Goal: Task Accomplishment & Management: Use online tool/utility

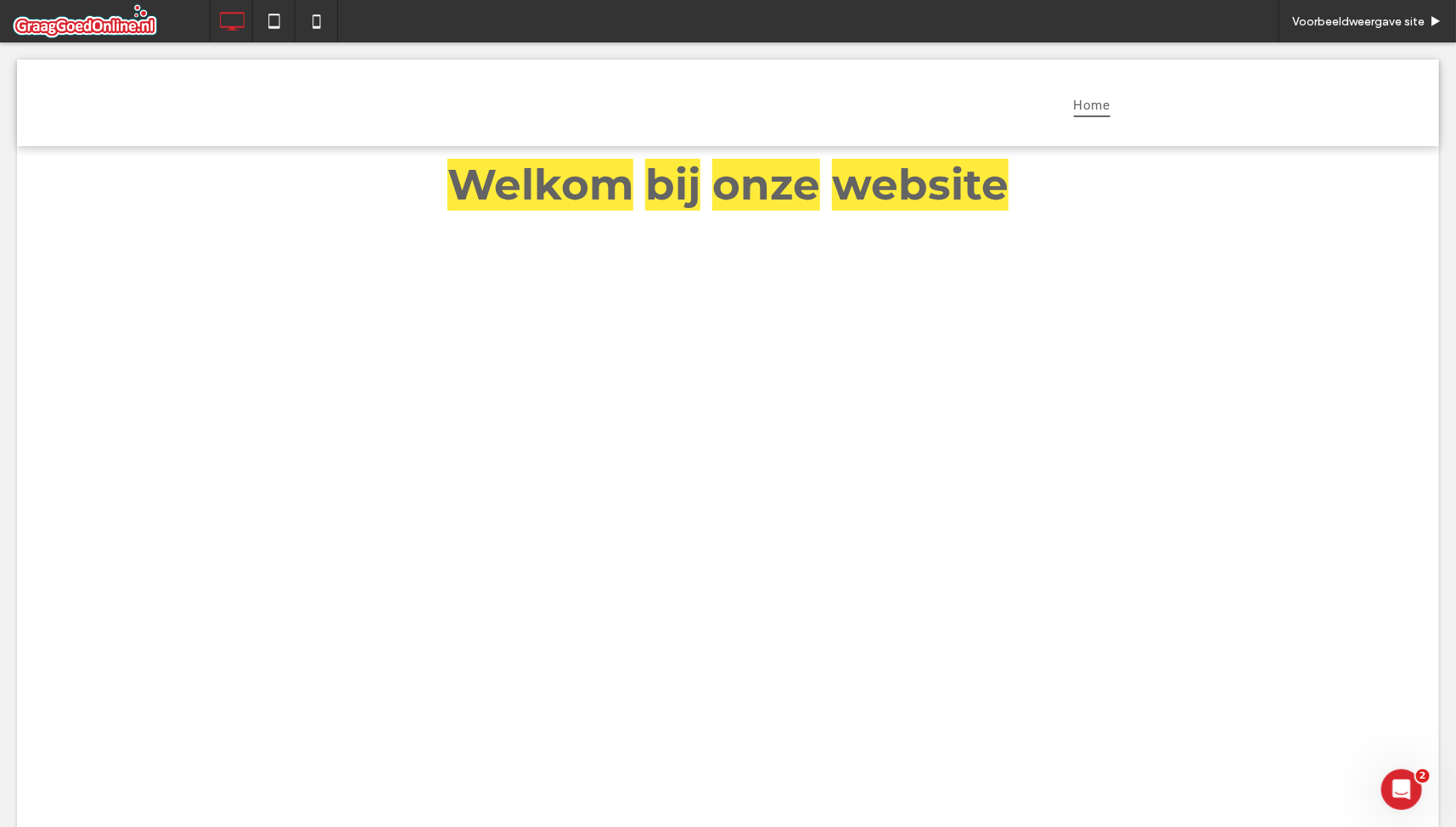
click at [128, 17] on span at bounding box center [111, 21] width 197 height 34
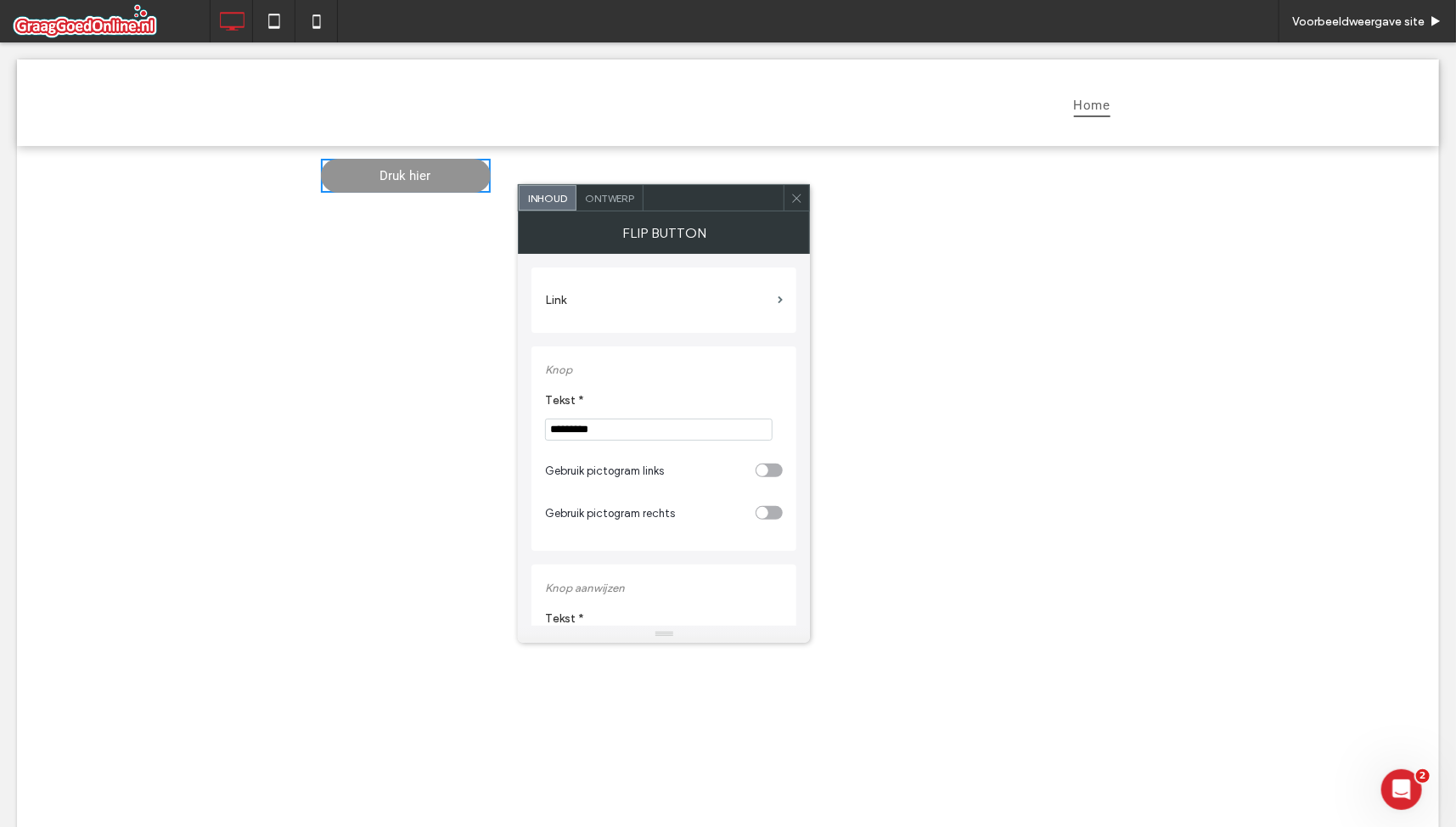
click at [450, 225] on div "Druk hier Druk hier" at bounding box center [728, 565] width 1422 height 841
click at [419, 238] on div "Druk hier Druk hier" at bounding box center [728, 565] width 1422 height 841
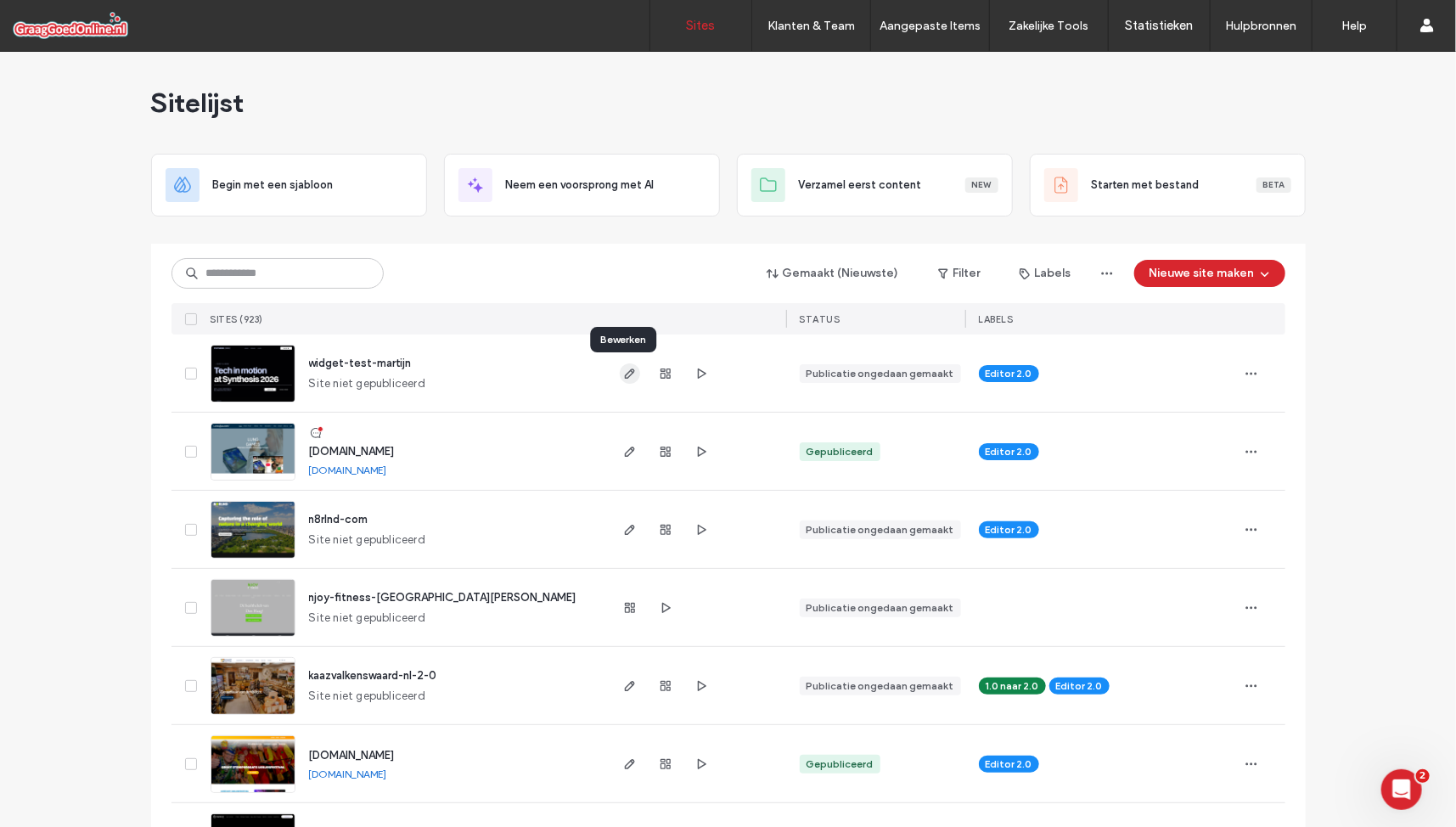
click at [624, 375] on use "button" at bounding box center [628, 373] width 10 height 10
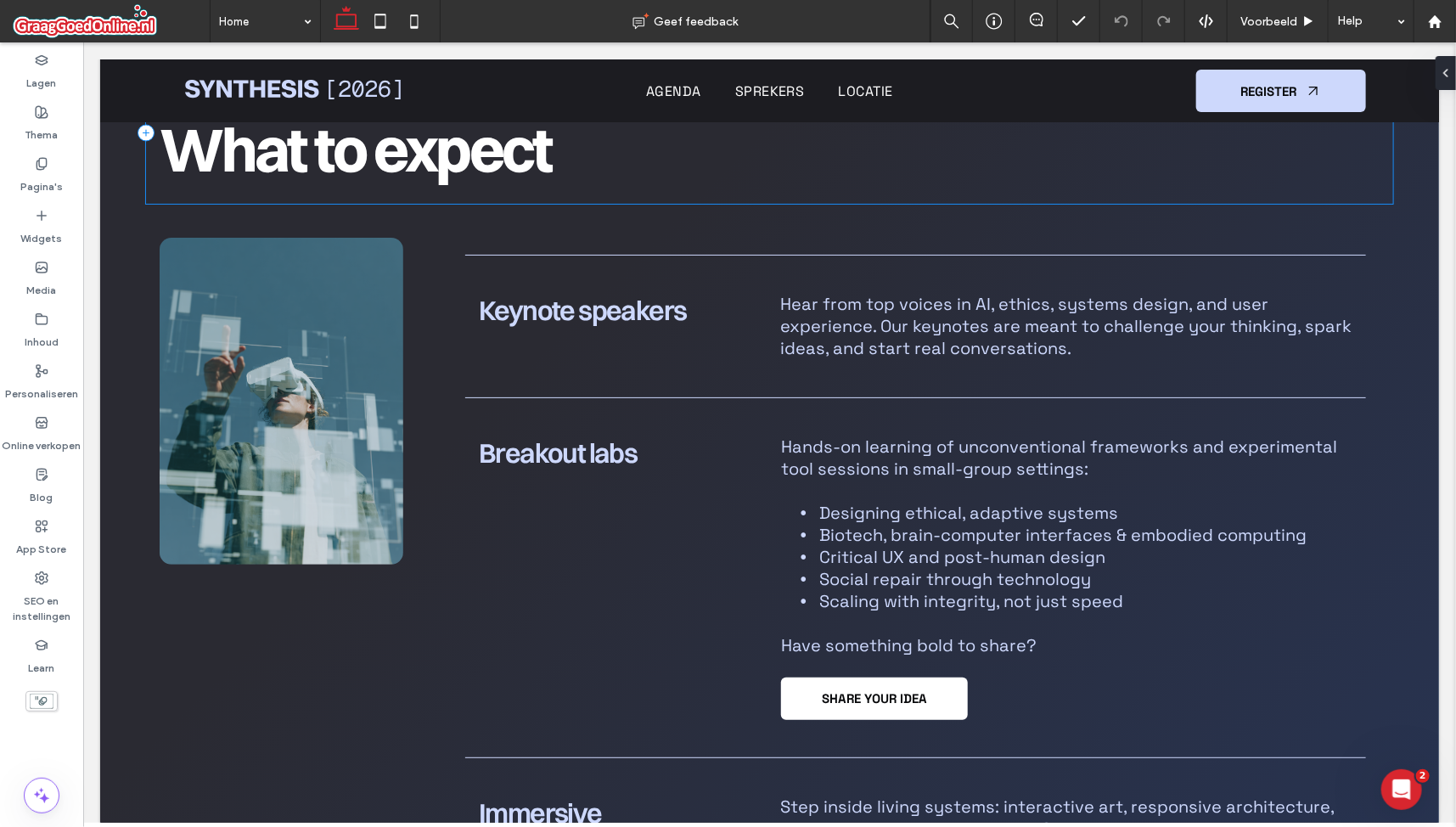
scroll to position [1415, 0]
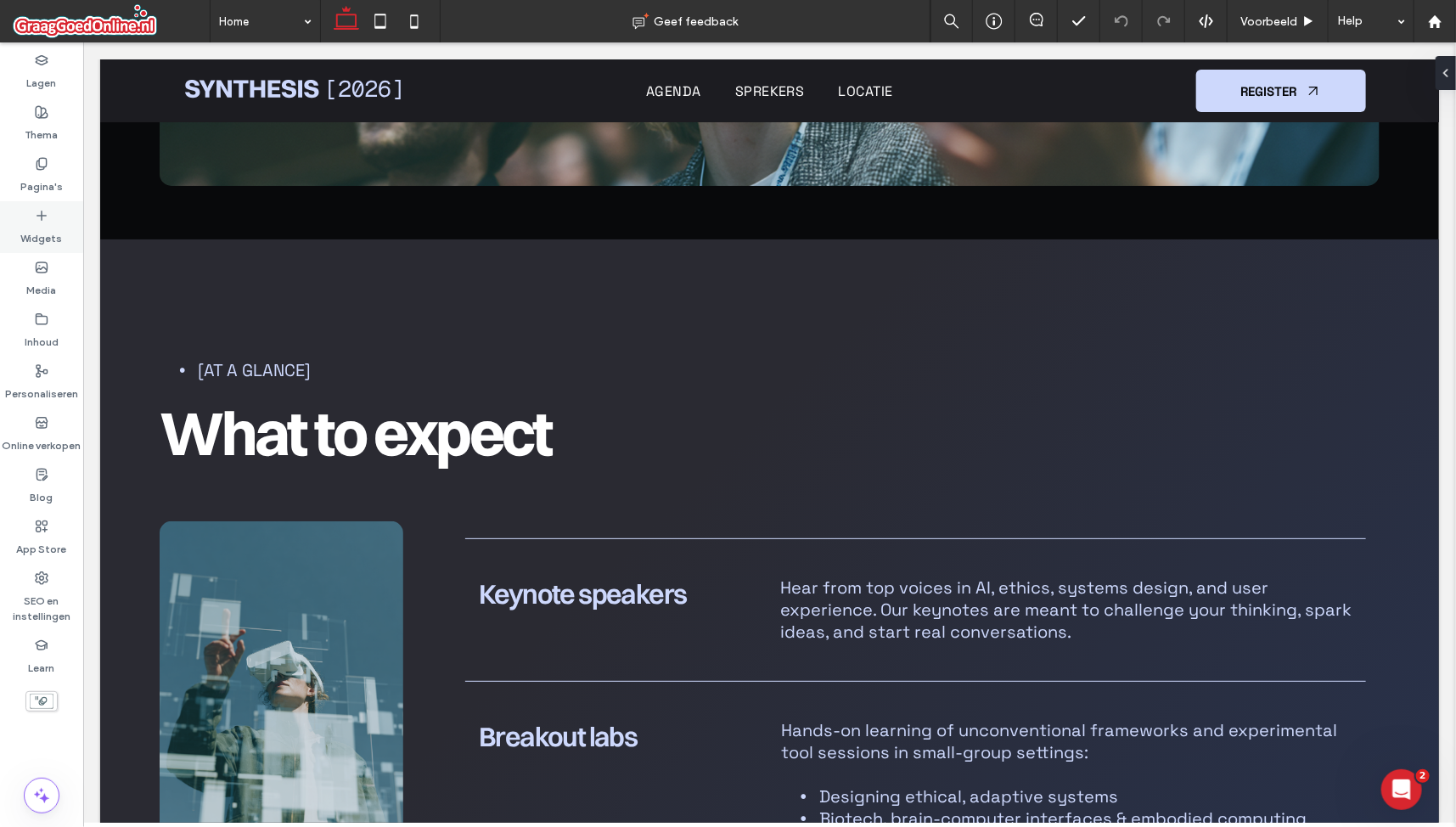
click at [42, 218] on icon at bounding box center [41, 215] width 13 height 13
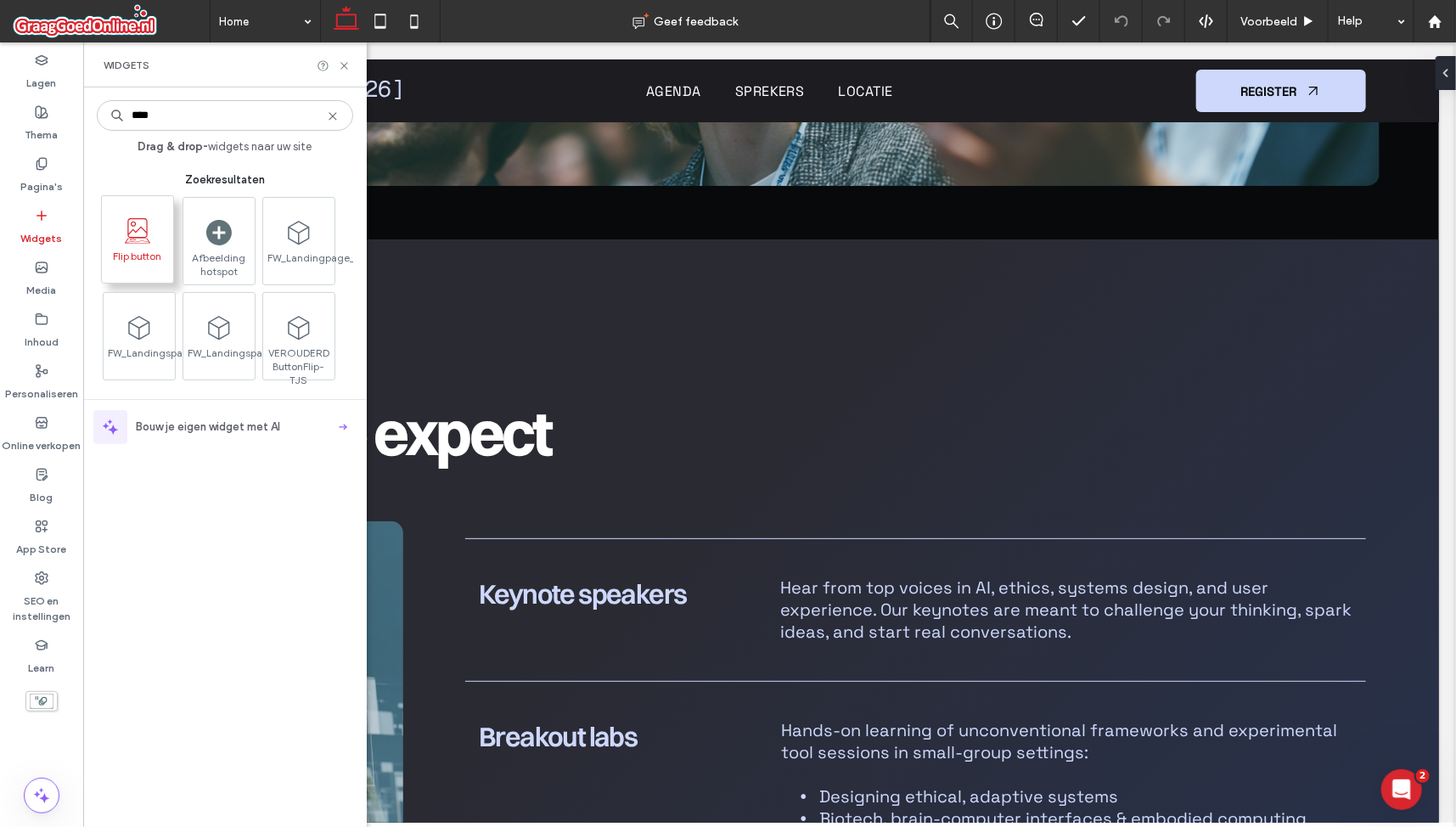
type input "****"
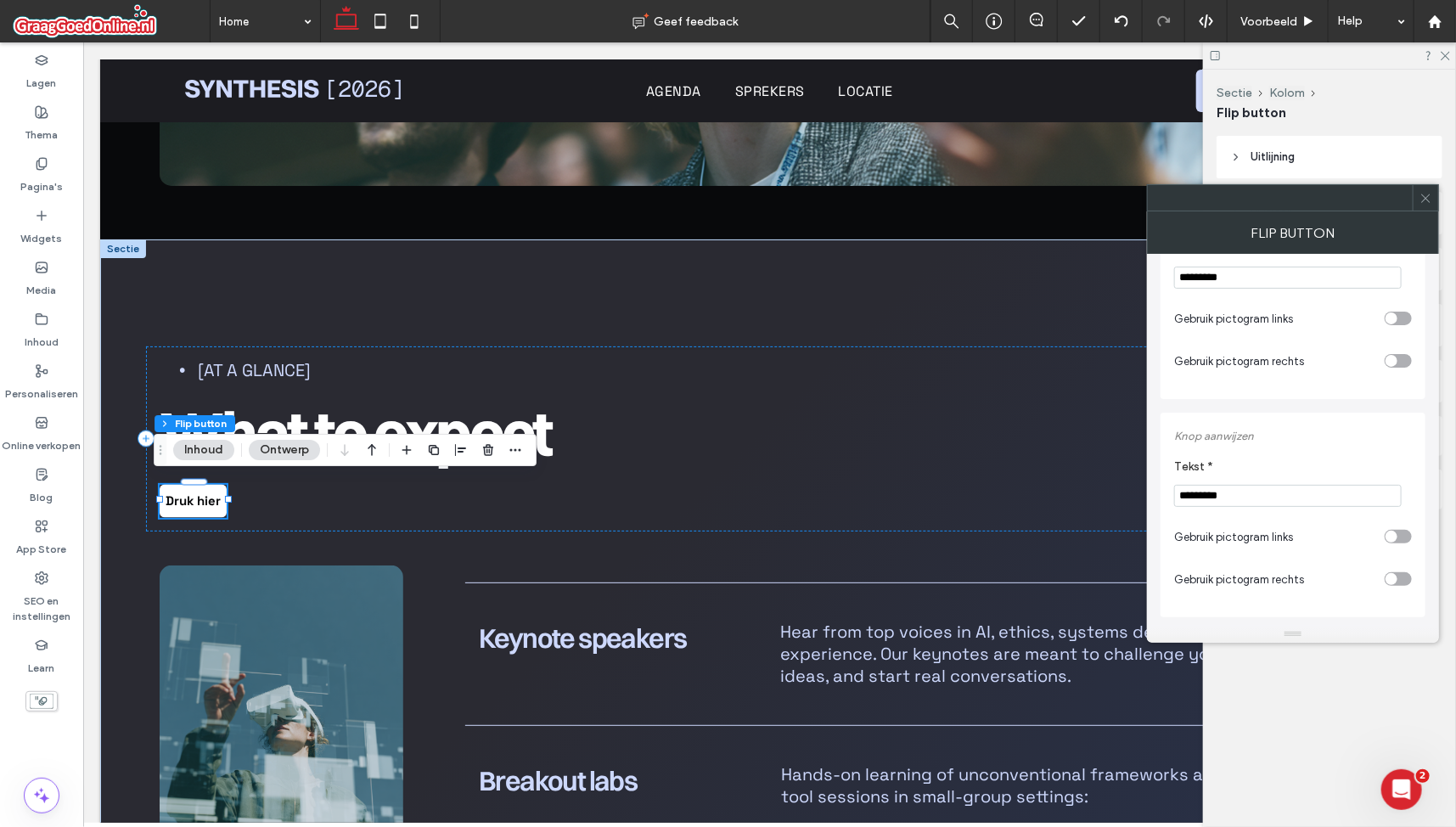
scroll to position [0, 0]
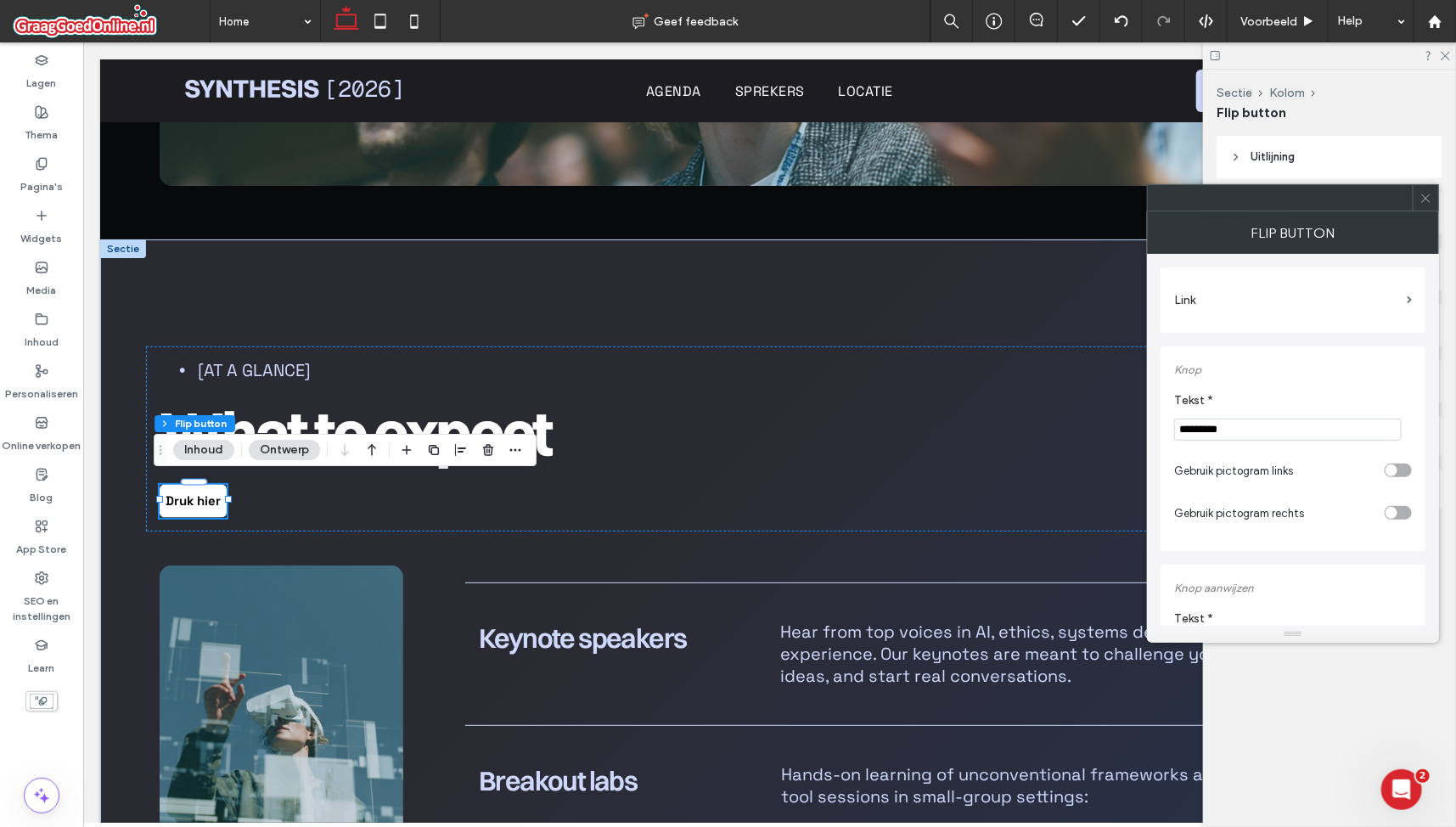
click at [1434, 200] on div at bounding box center [1426, 198] width 26 height 26
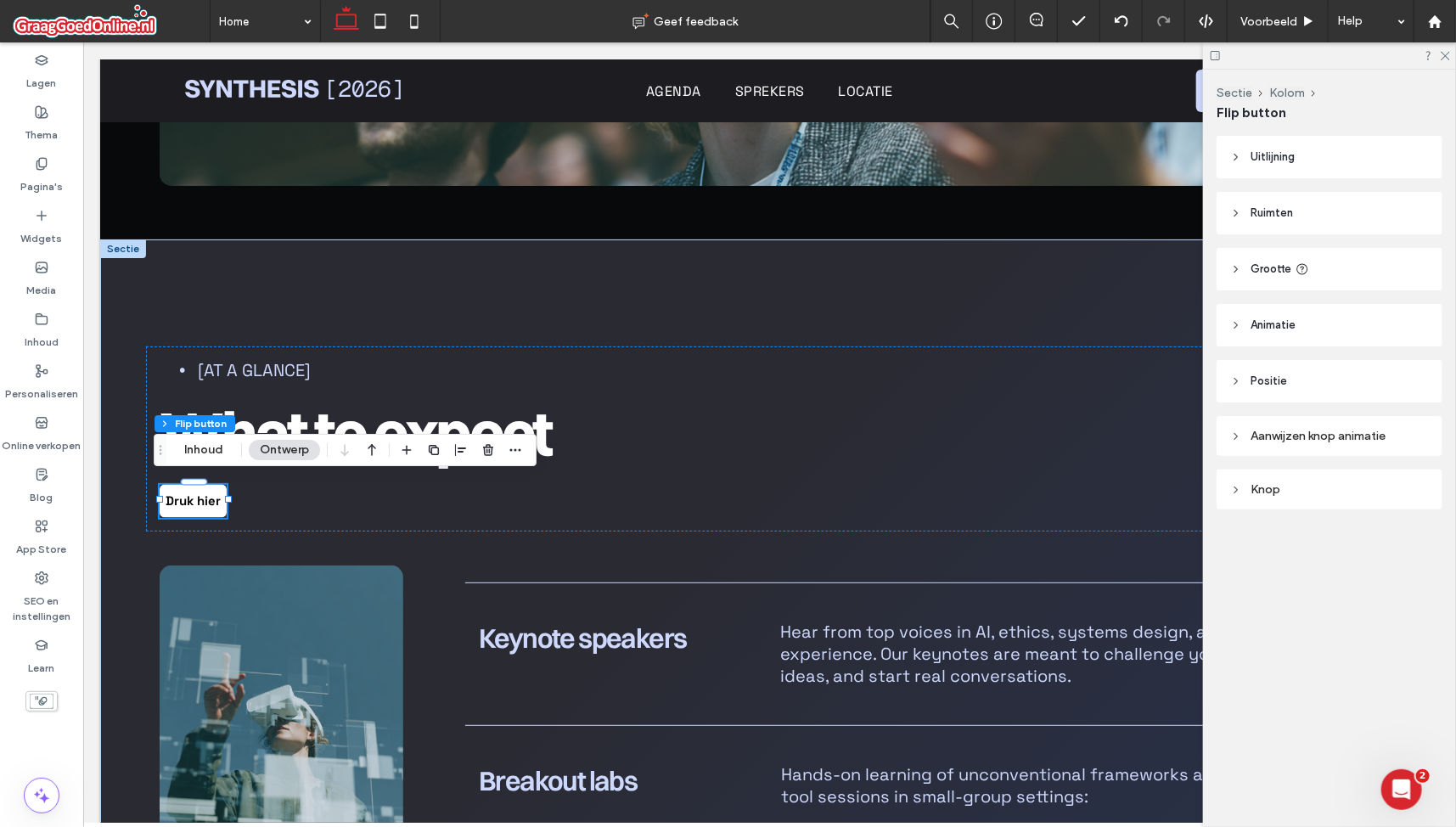
click at [1339, 486] on div "Knop" at bounding box center [1330, 490] width 198 height 14
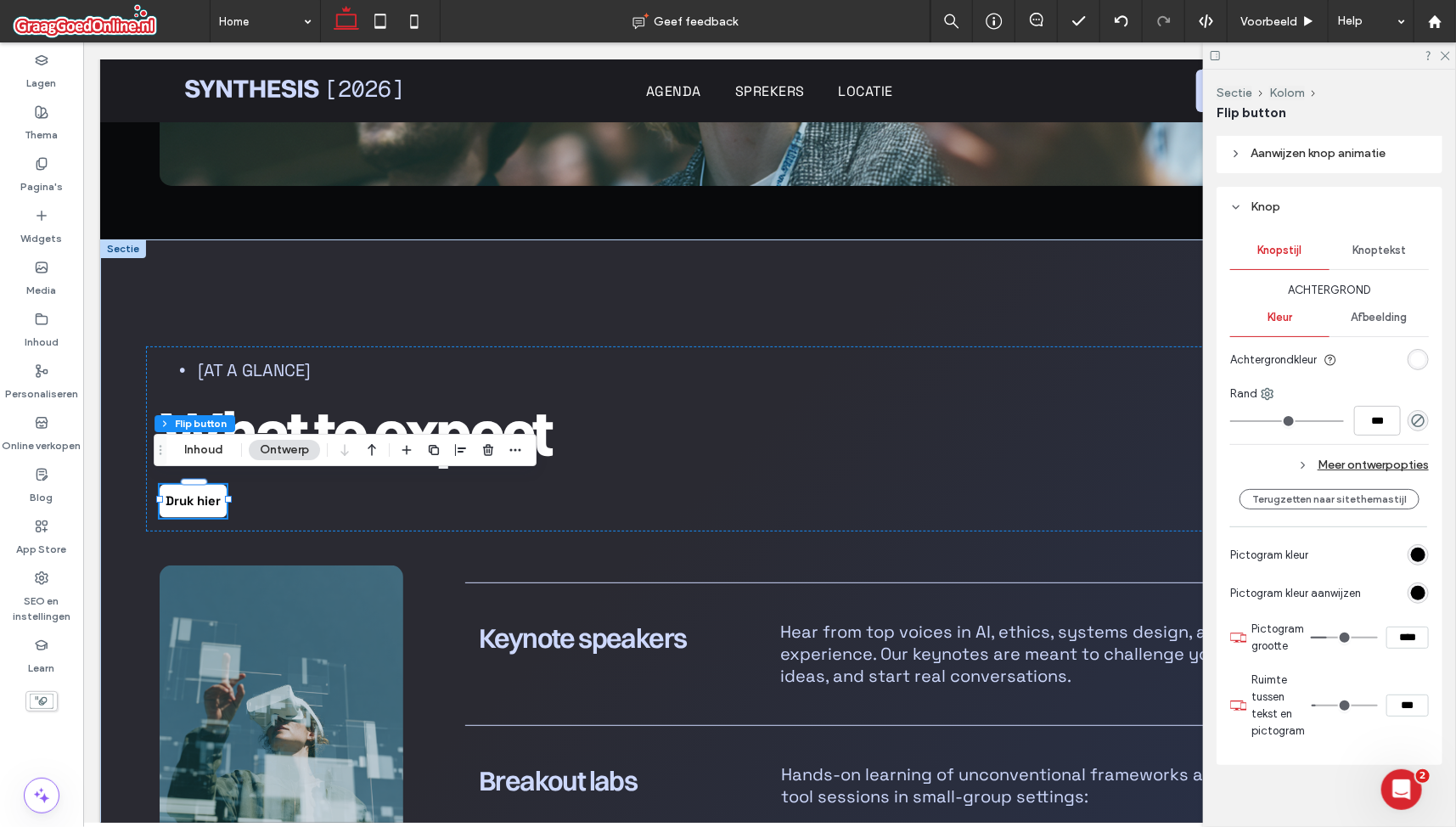
scroll to position [300, 0]
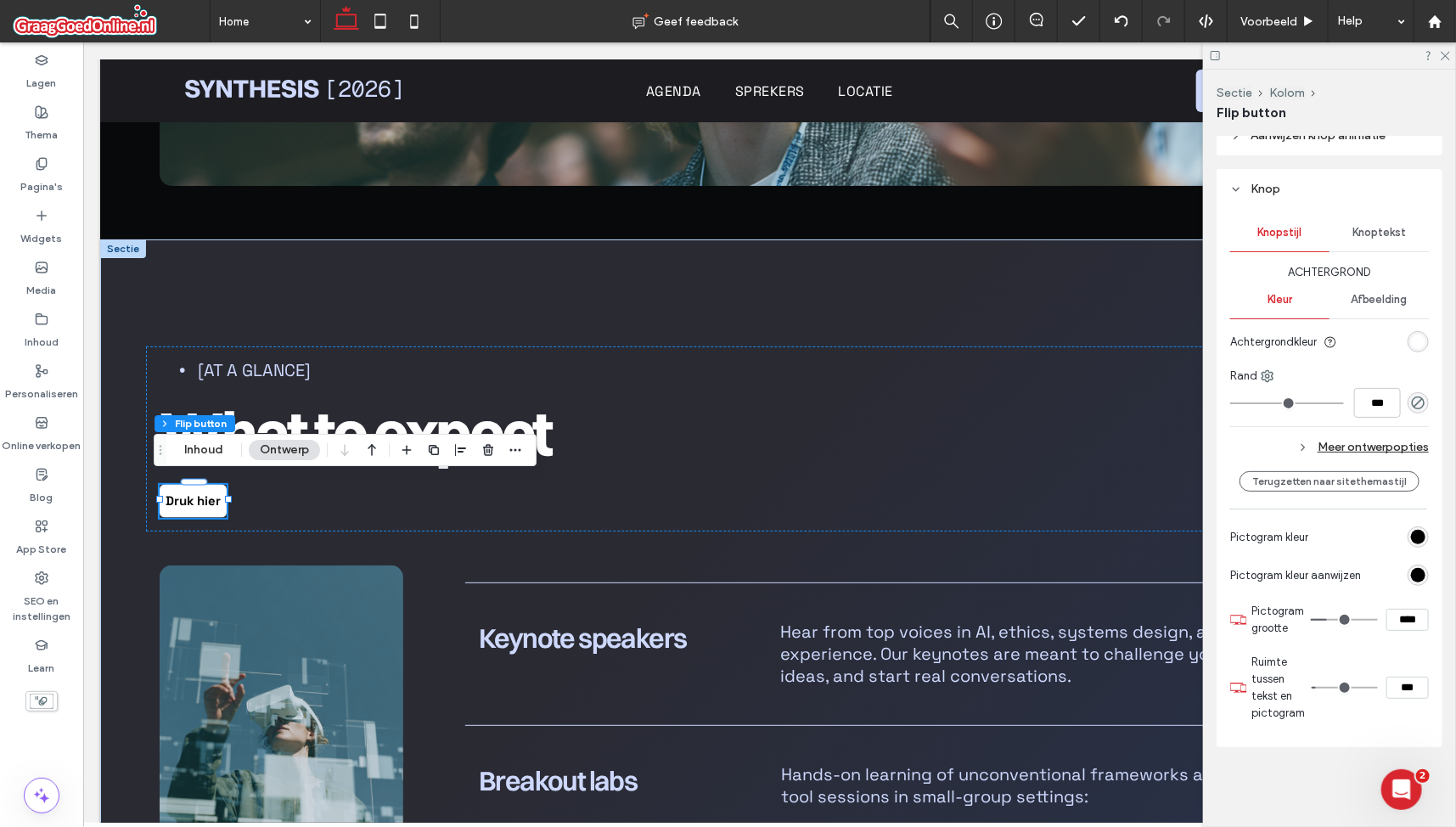
click at [1410, 565] on div "rgb(0, 0, 0)" at bounding box center [1418, 576] width 21 height 21
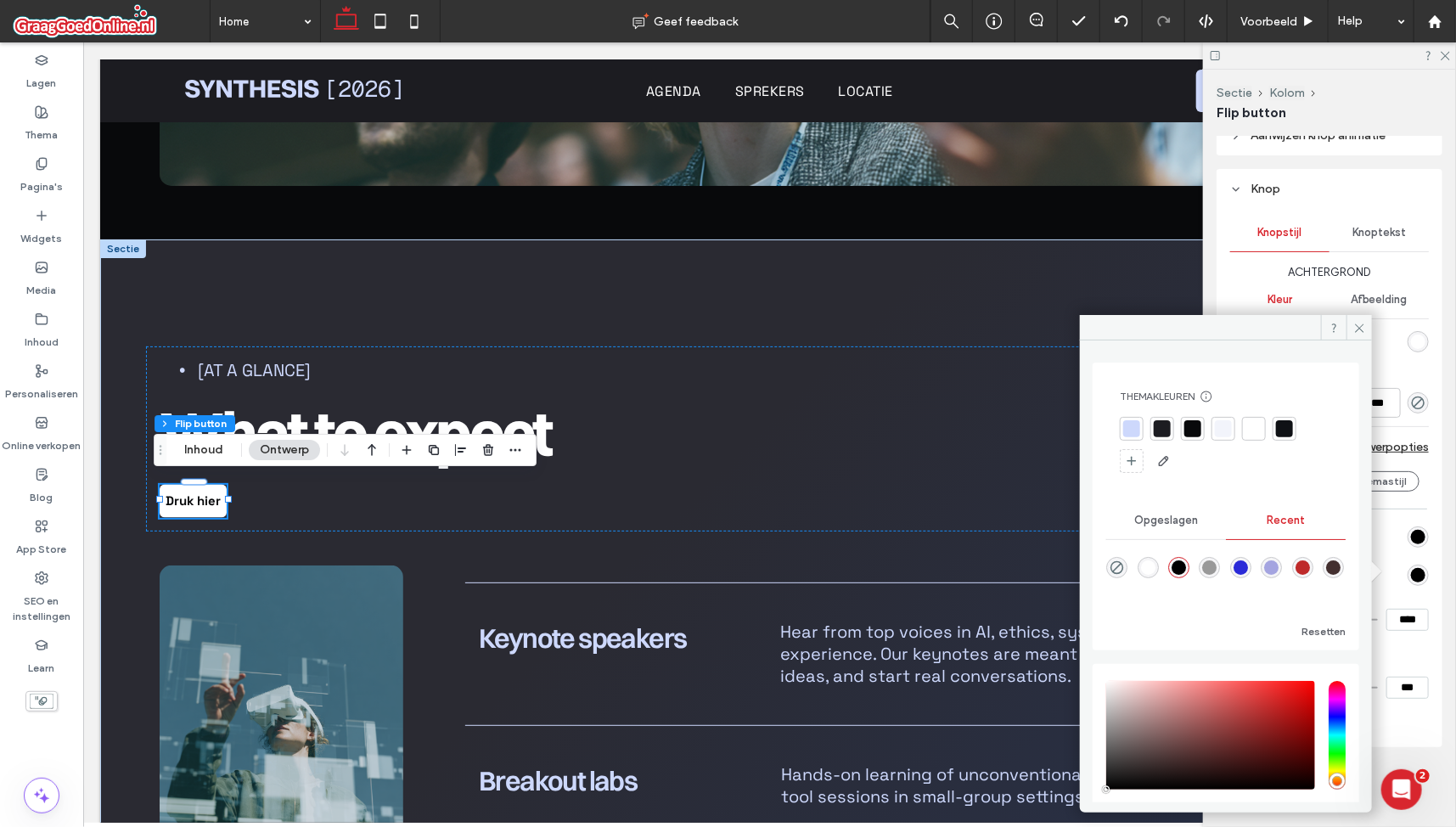
click at [1154, 570] on div "rgba(255, 255, 255, 1)" at bounding box center [1149, 568] width 14 height 14
type input "*******"
click at [1215, 271] on div "Sectie Kolom Flip button Uitlijning Ruimten Vulling (binnenste afstand) 0px 0% …" at bounding box center [1329, 448] width 253 height 757
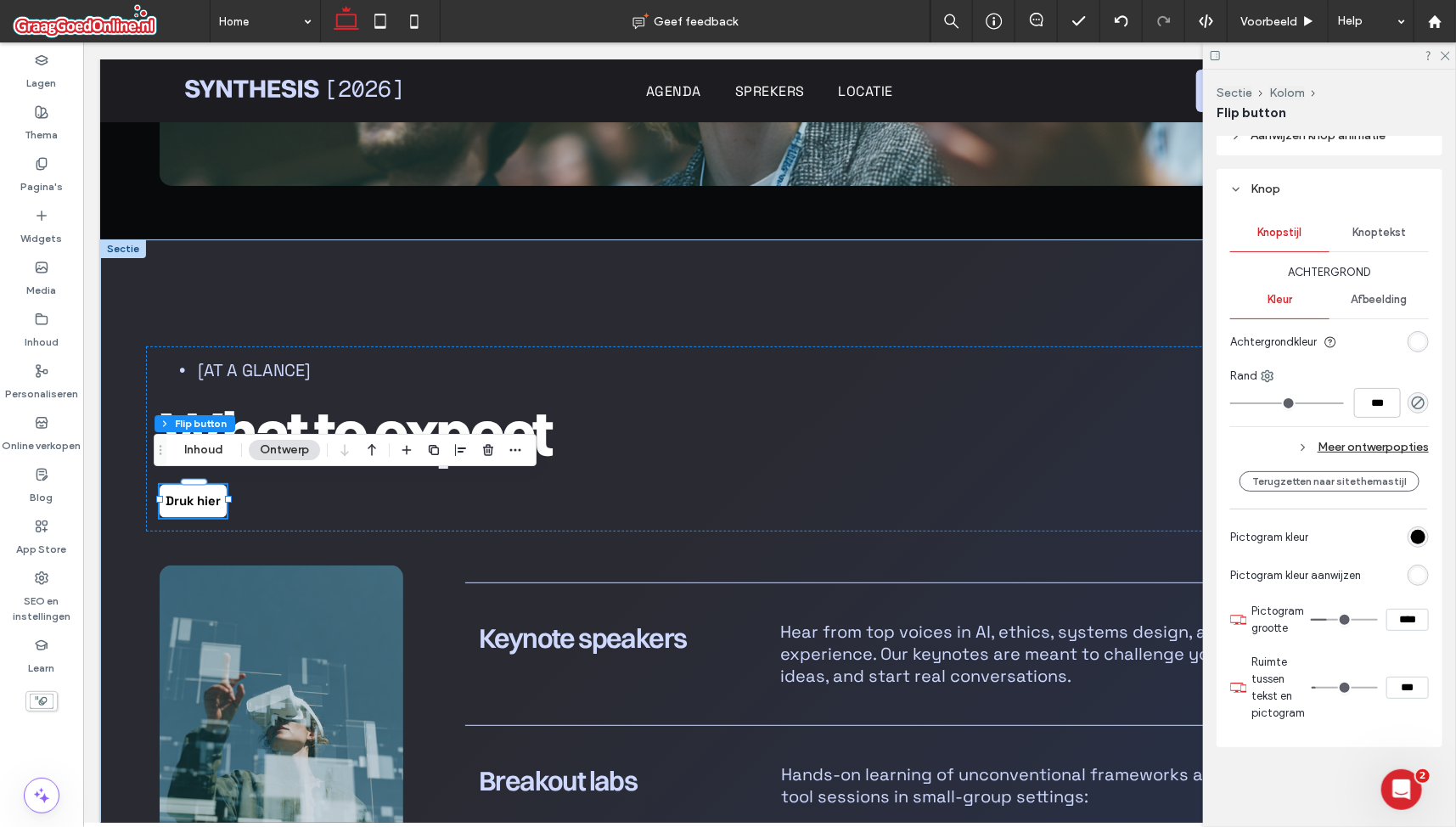
click at [1413, 565] on div "rgba(255, 255, 255, 1)" at bounding box center [1418, 576] width 21 height 21
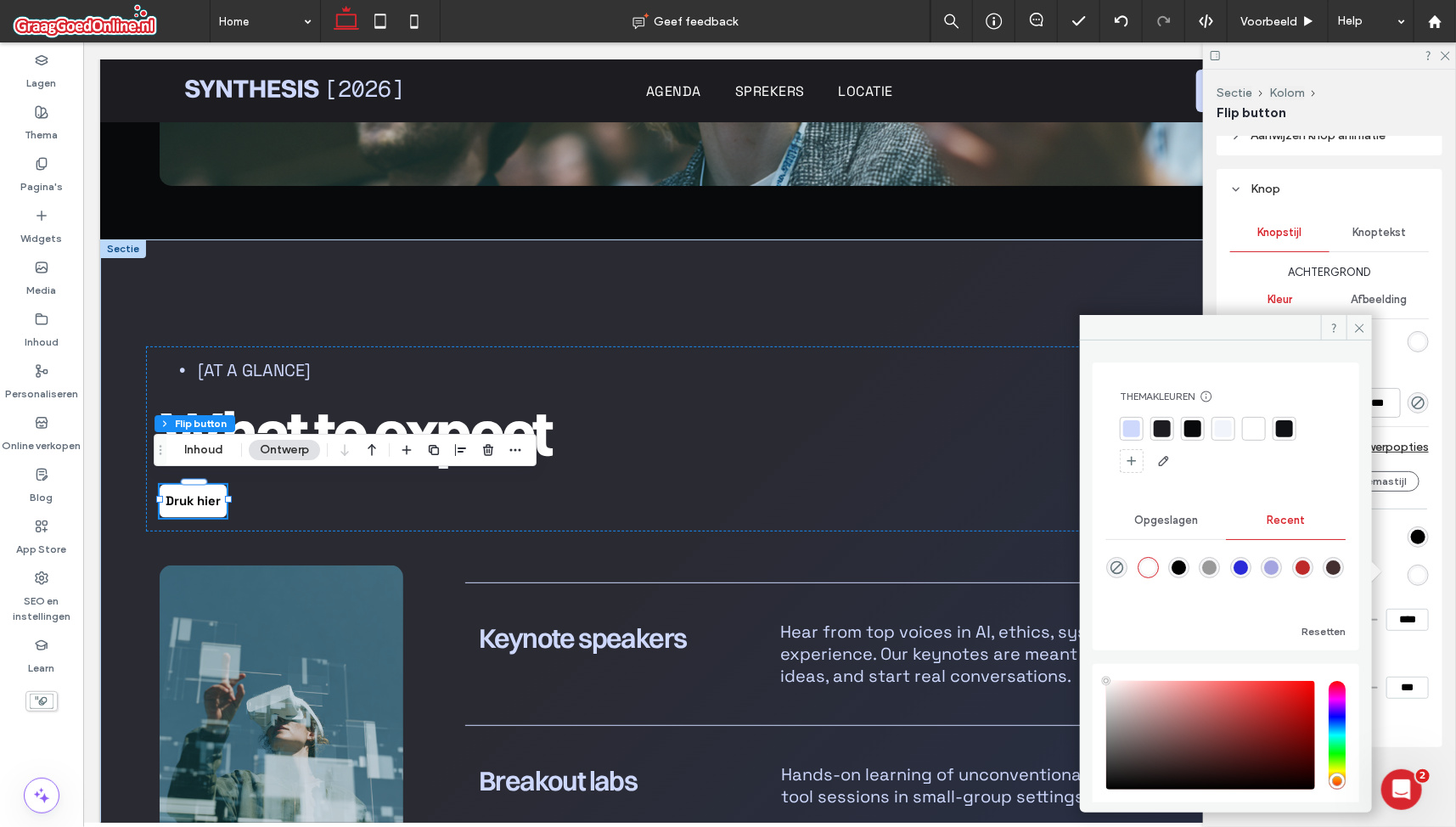
click at [1279, 570] on div "rgba(164, 164, 224, 1)" at bounding box center [1272, 568] width 14 height 14
type input "*******"
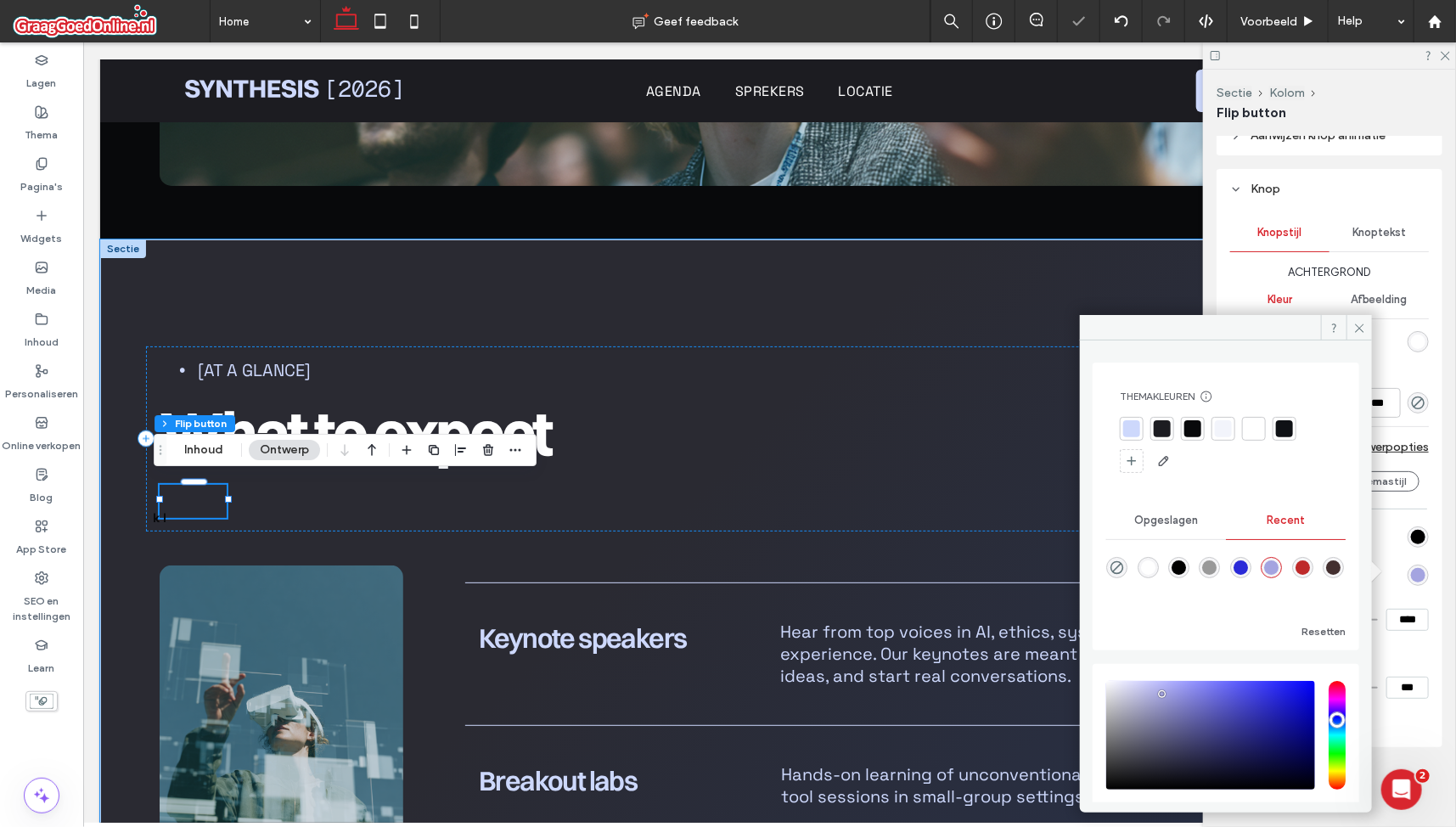
click at [197, 494] on link "Druk hier" at bounding box center [192, 501] width 67 height 33
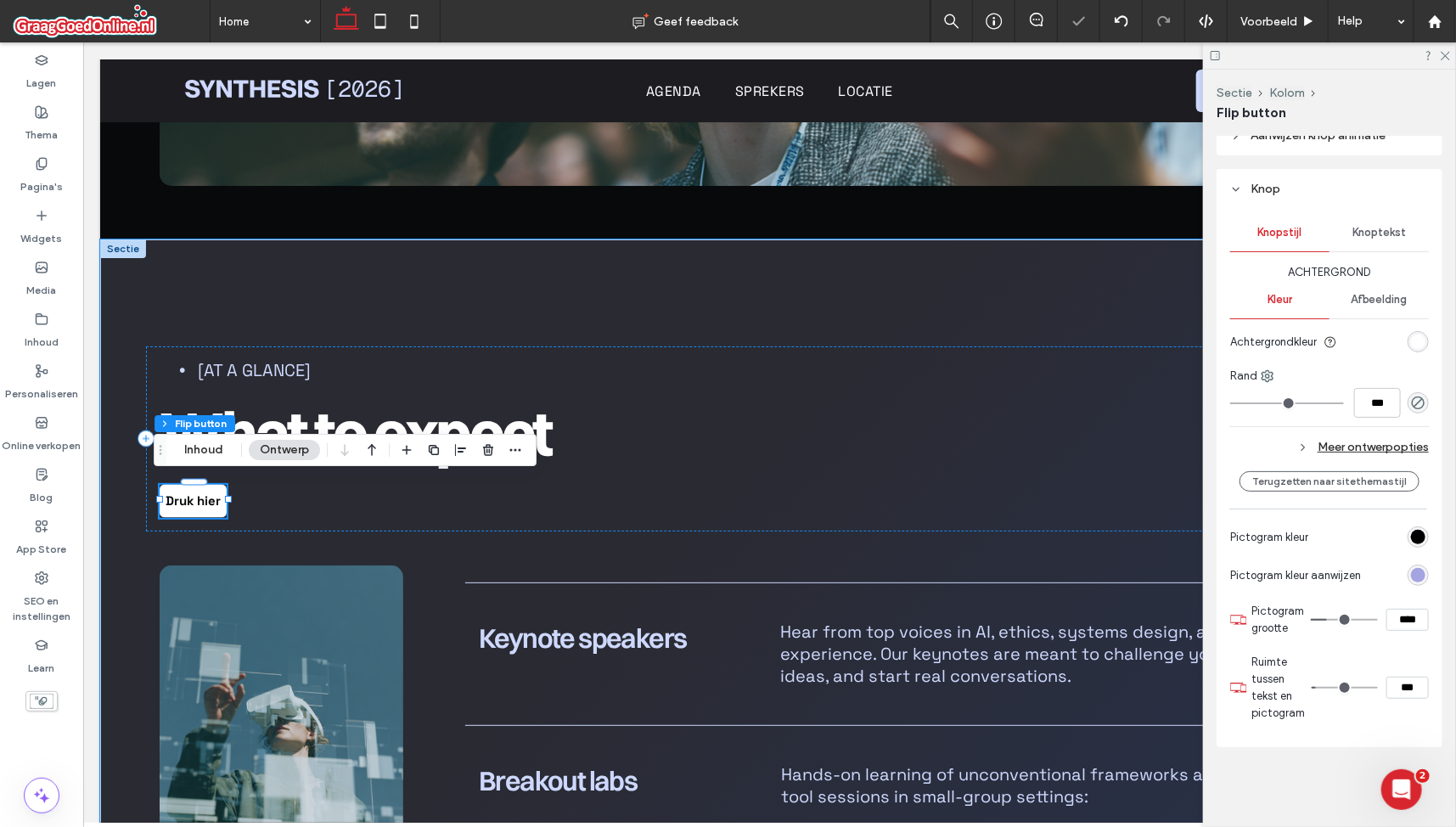
click at [271, 495] on div "[At a glance] What to expect Druk hier Druk hier" at bounding box center [768, 438] width 1247 height 185
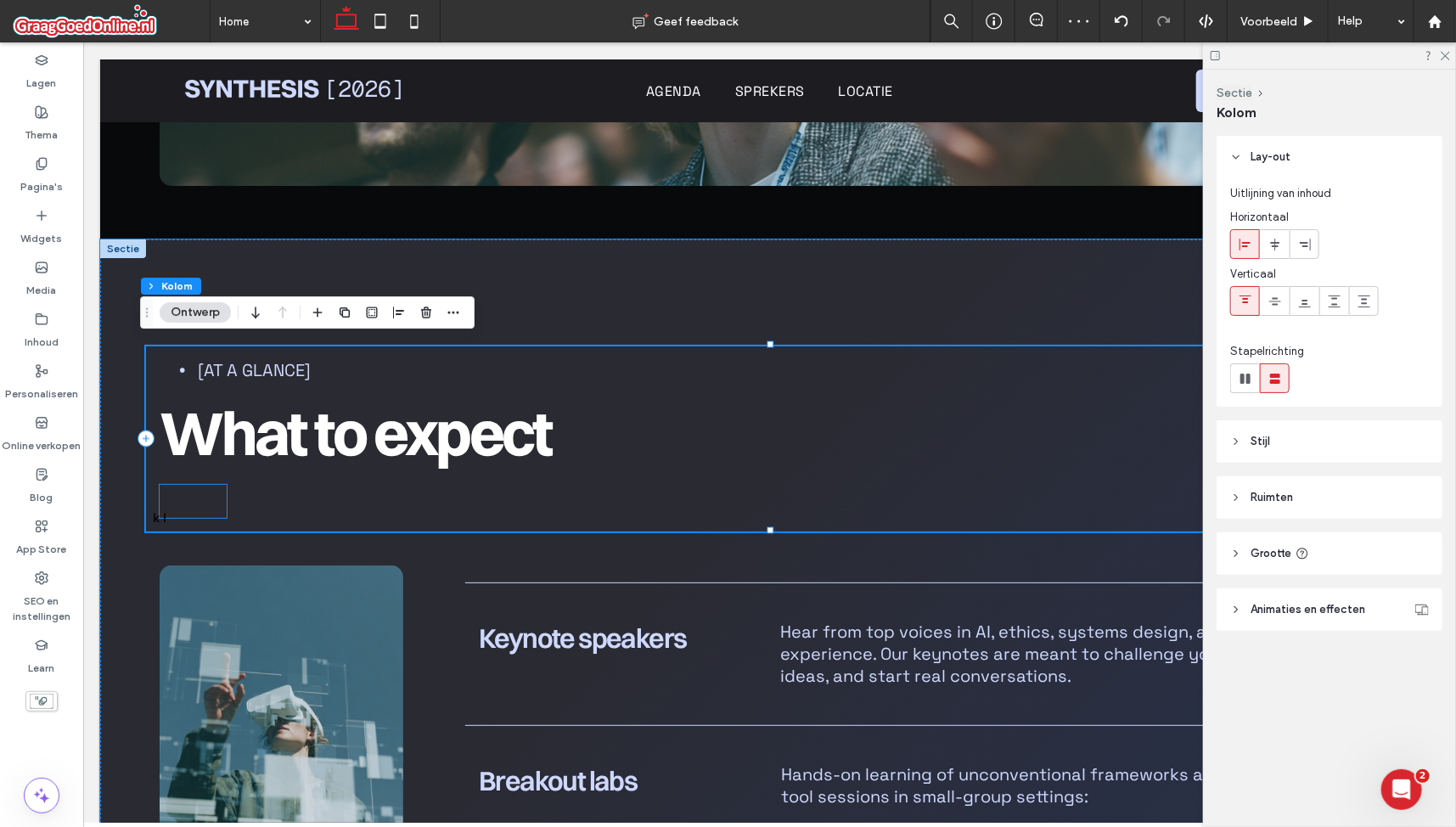
click at [193, 501] on link "Druk hier" at bounding box center [192, 501] width 67 height 33
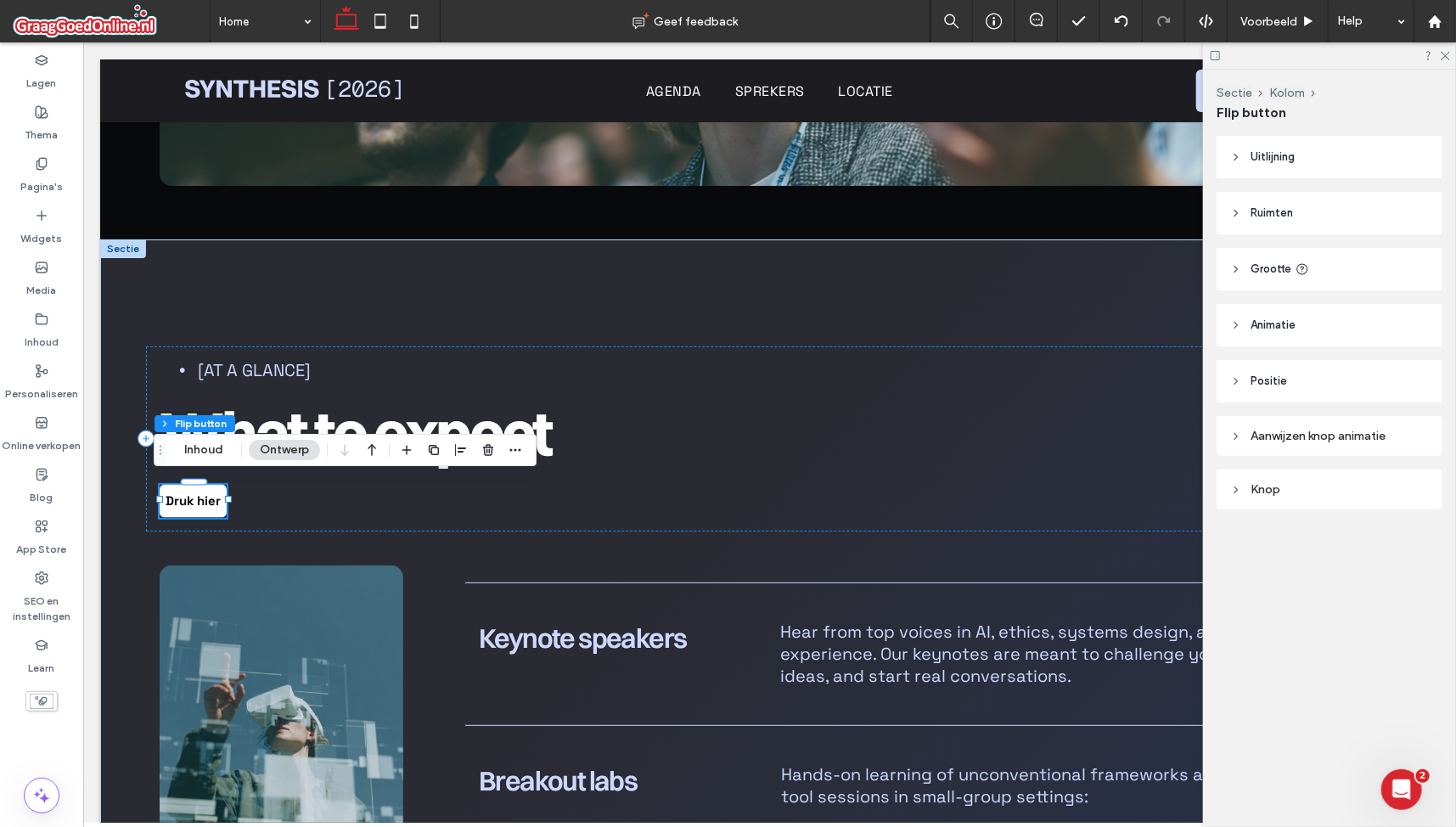
click at [1352, 485] on div "Knop" at bounding box center [1330, 490] width 198 height 14
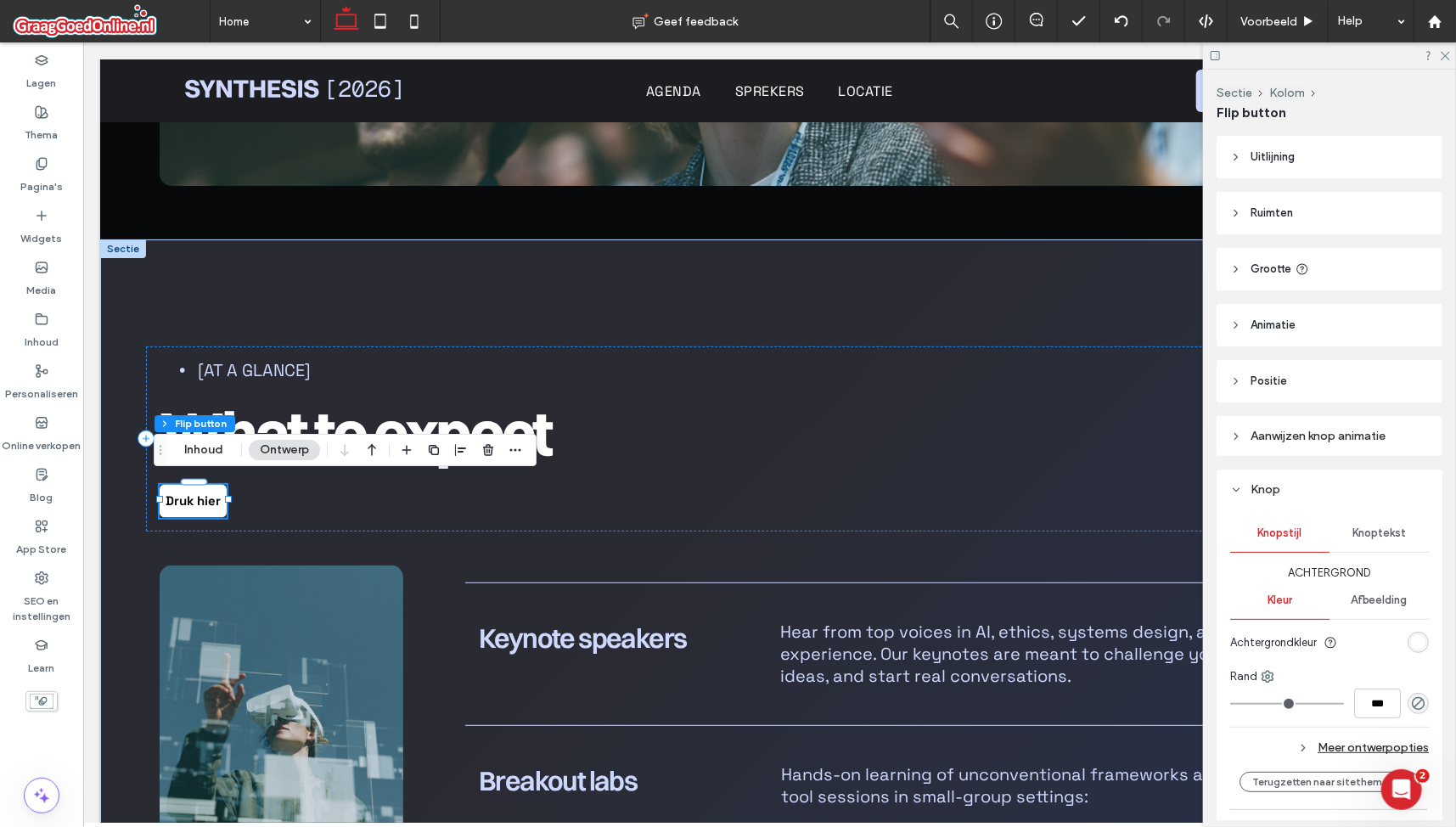
click at [1338, 442] on div "Aanwijzen knop animatie" at bounding box center [1330, 436] width 198 height 14
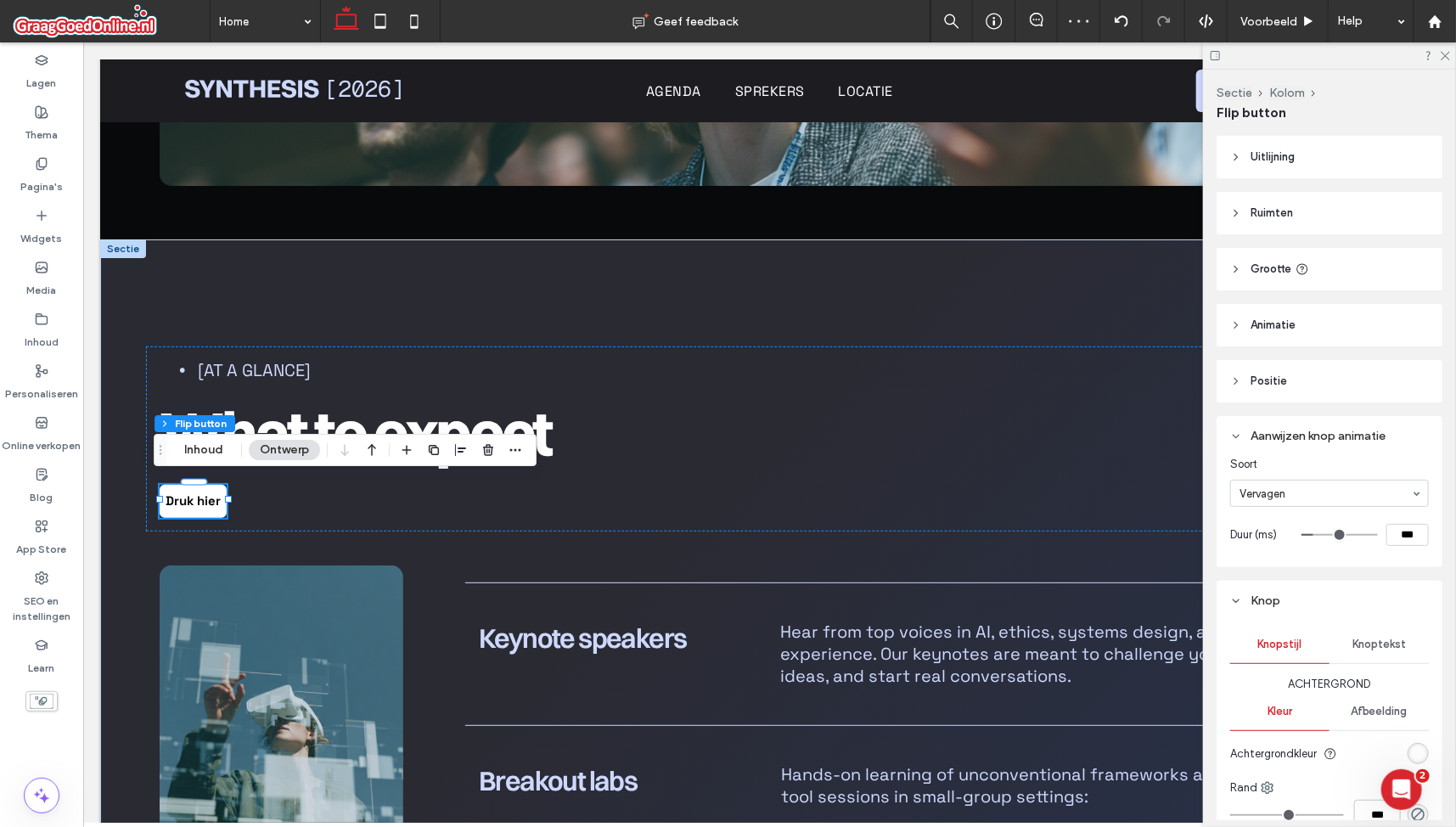
scroll to position [413, 0]
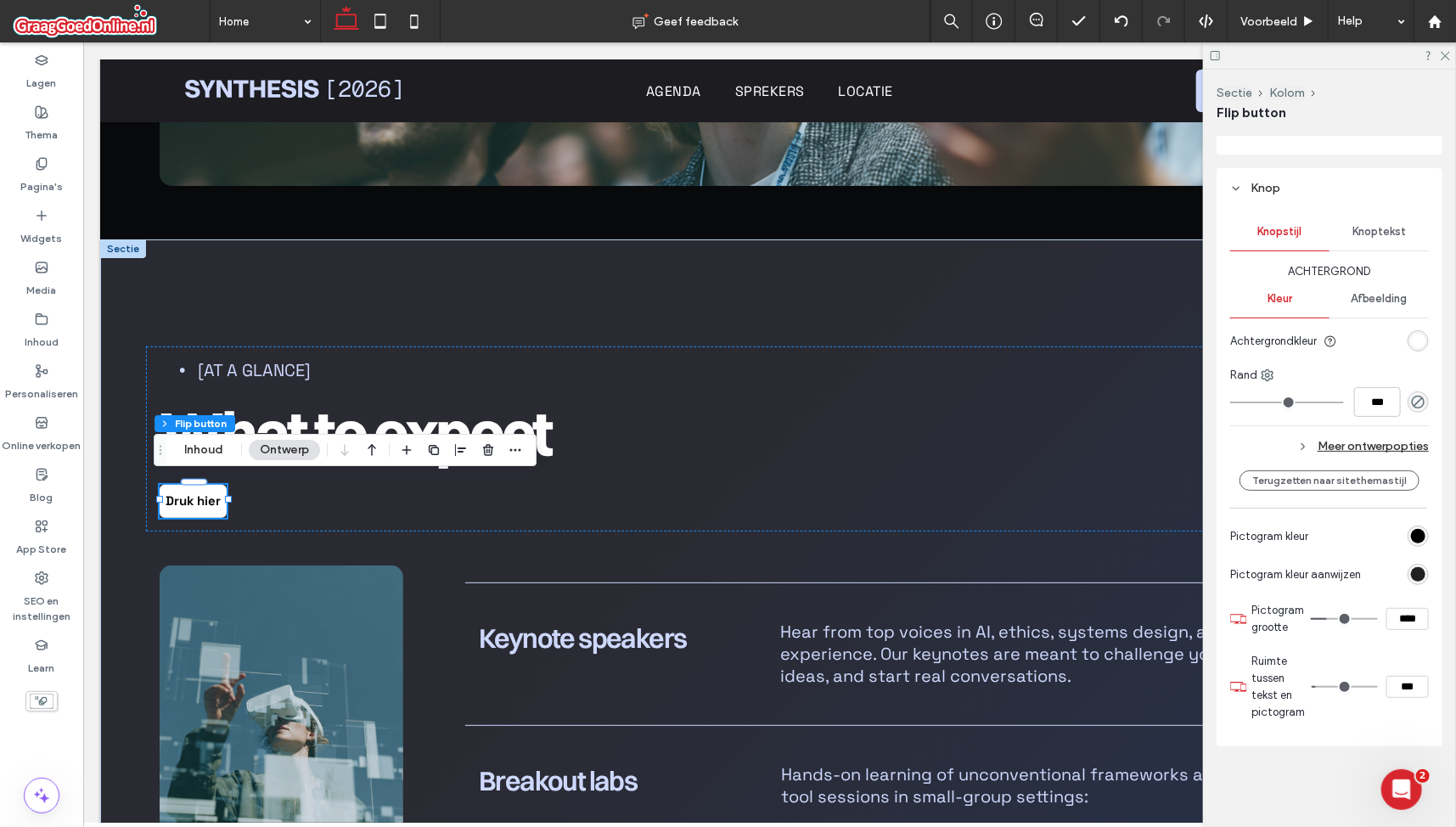
click at [1411, 570] on div "rgb(0, 0, 0)" at bounding box center [1418, 575] width 14 height 14
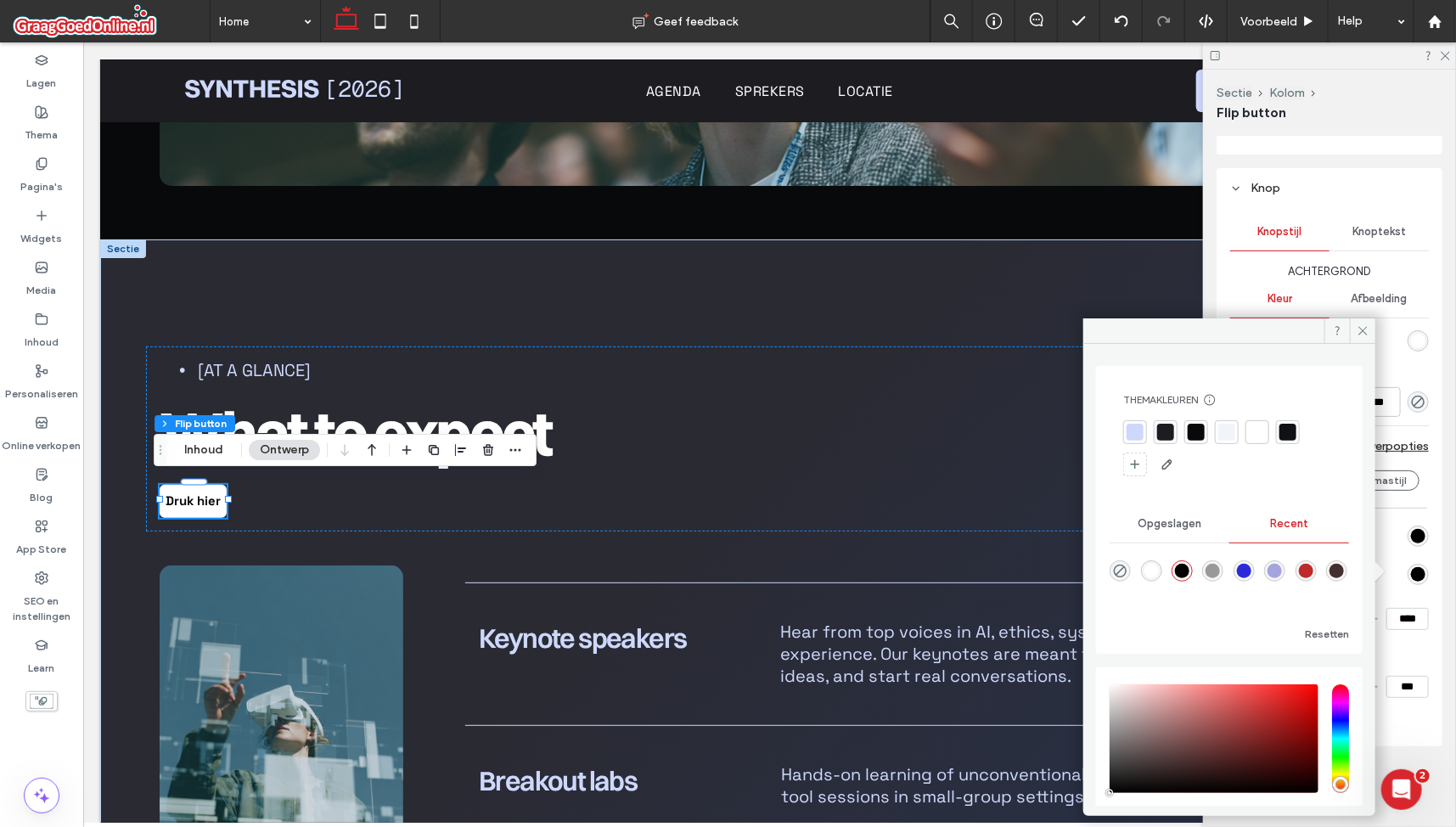
click at [1156, 568] on div "rgba(255, 255, 255, 1)" at bounding box center [1152, 571] width 14 height 14
type input "*******"
click at [1430, 570] on div "Knop Knopstijl Knoptekst Achtergrond Kleur Afbeelding Achtergrondkleur Rand ***…" at bounding box center [1329, 457] width 226 height 578
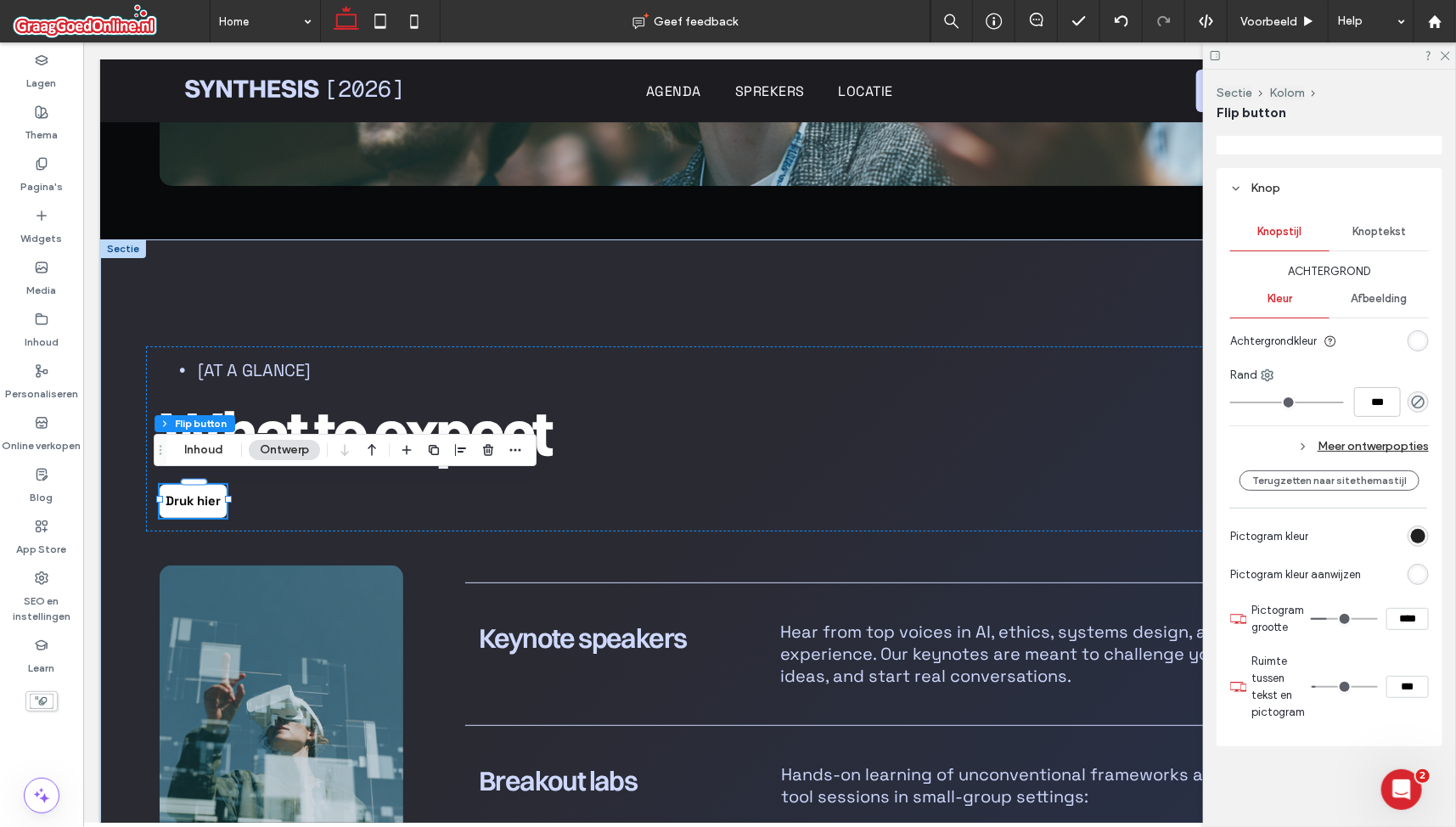
click at [1411, 533] on div "rgb(0, 0, 0)" at bounding box center [1418, 536] width 14 height 14
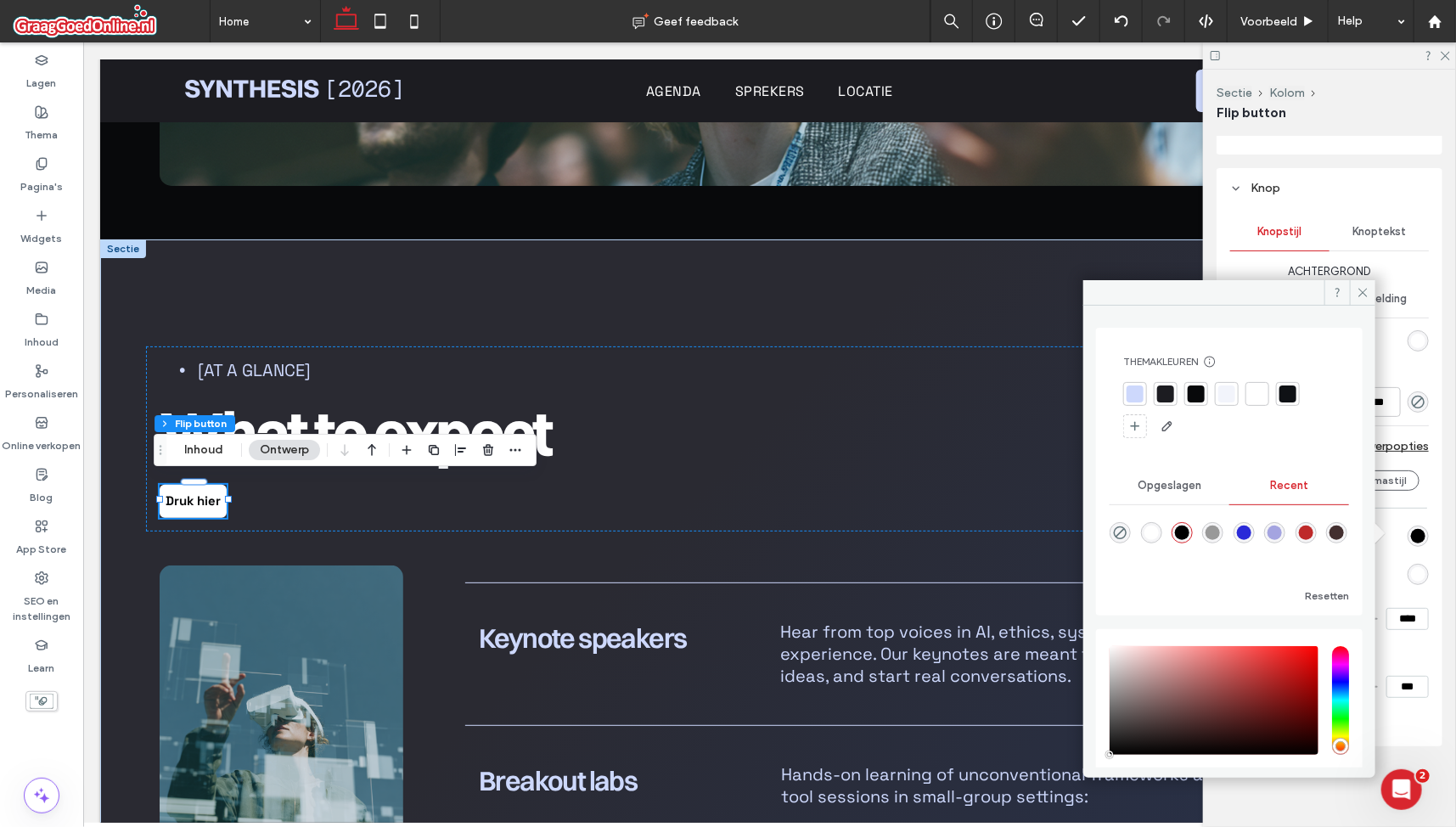
click at [1220, 535] on div "rgba(153, 153, 153, 1)" at bounding box center [1213, 533] width 14 height 14
type input "*******"
click at [1434, 550] on div "Knop Knopstijl Knoptekst Achtergrond Kleur Afbeelding Achtergrondkleur Rand ***…" at bounding box center [1329, 457] width 226 height 578
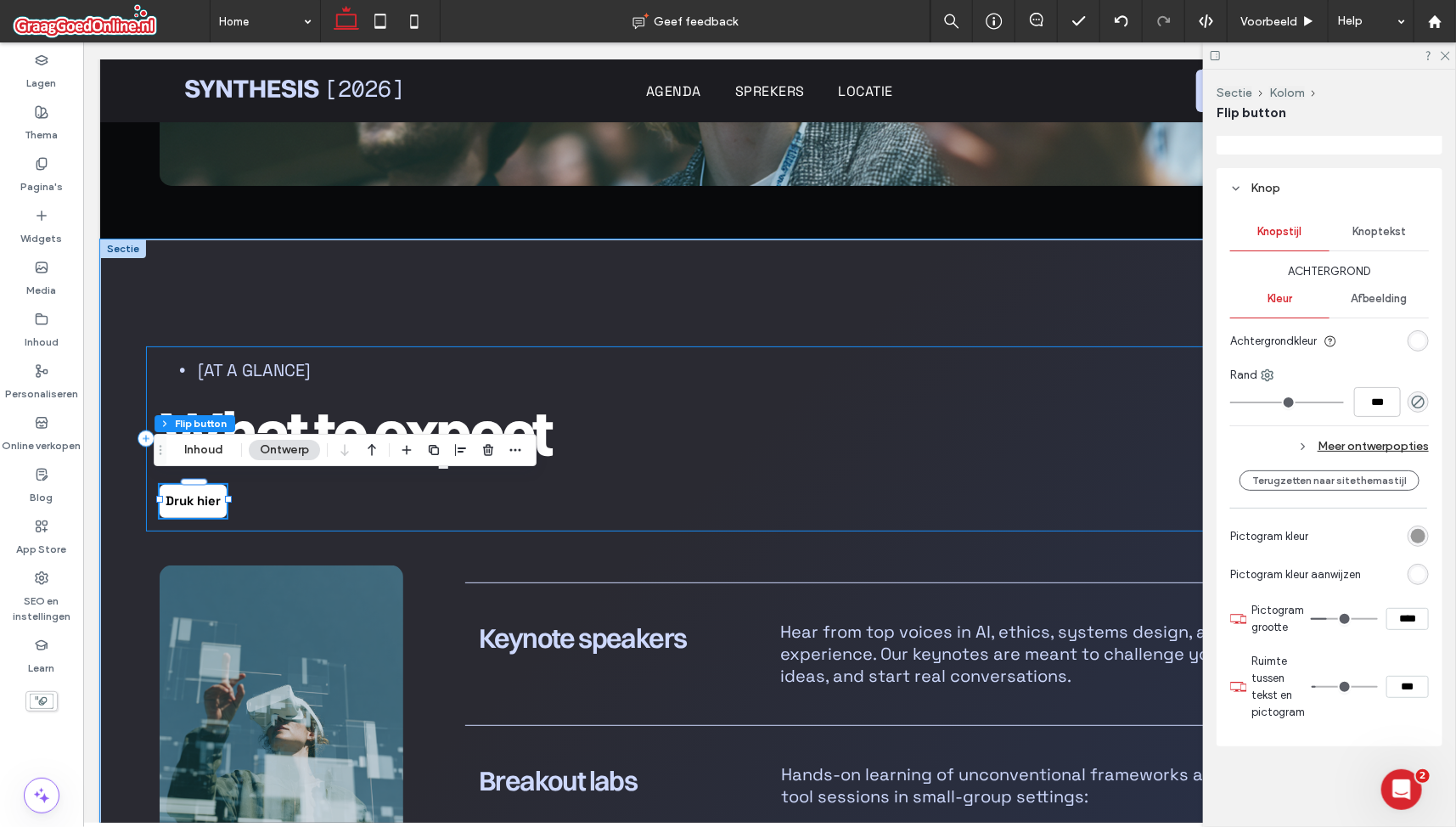
click at [334, 504] on div "[At a glance] What to expect Druk hier Druk hier" at bounding box center [768, 438] width 1247 height 185
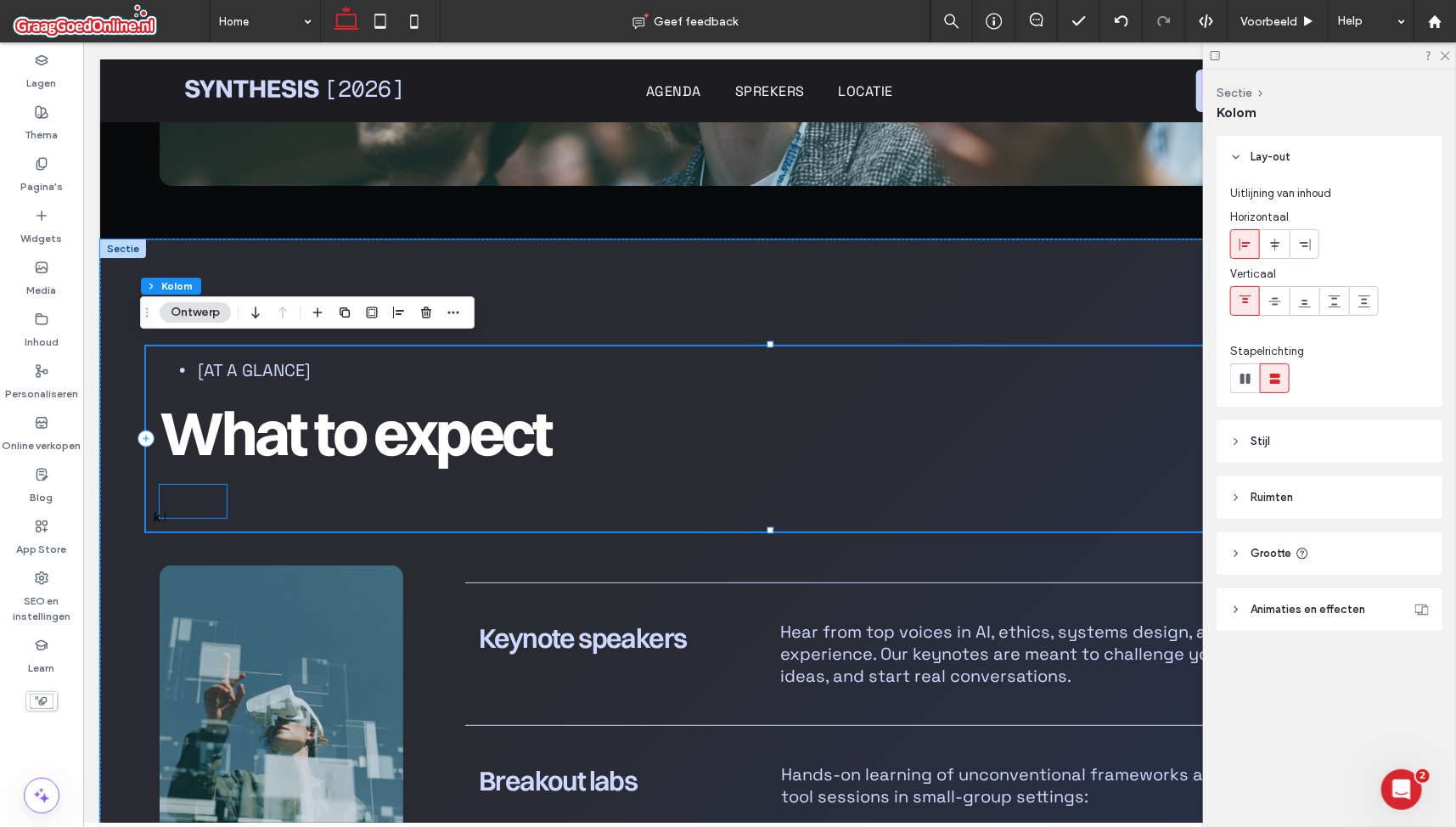
click at [201, 493] on link "Druk hier" at bounding box center [192, 501] width 67 height 33
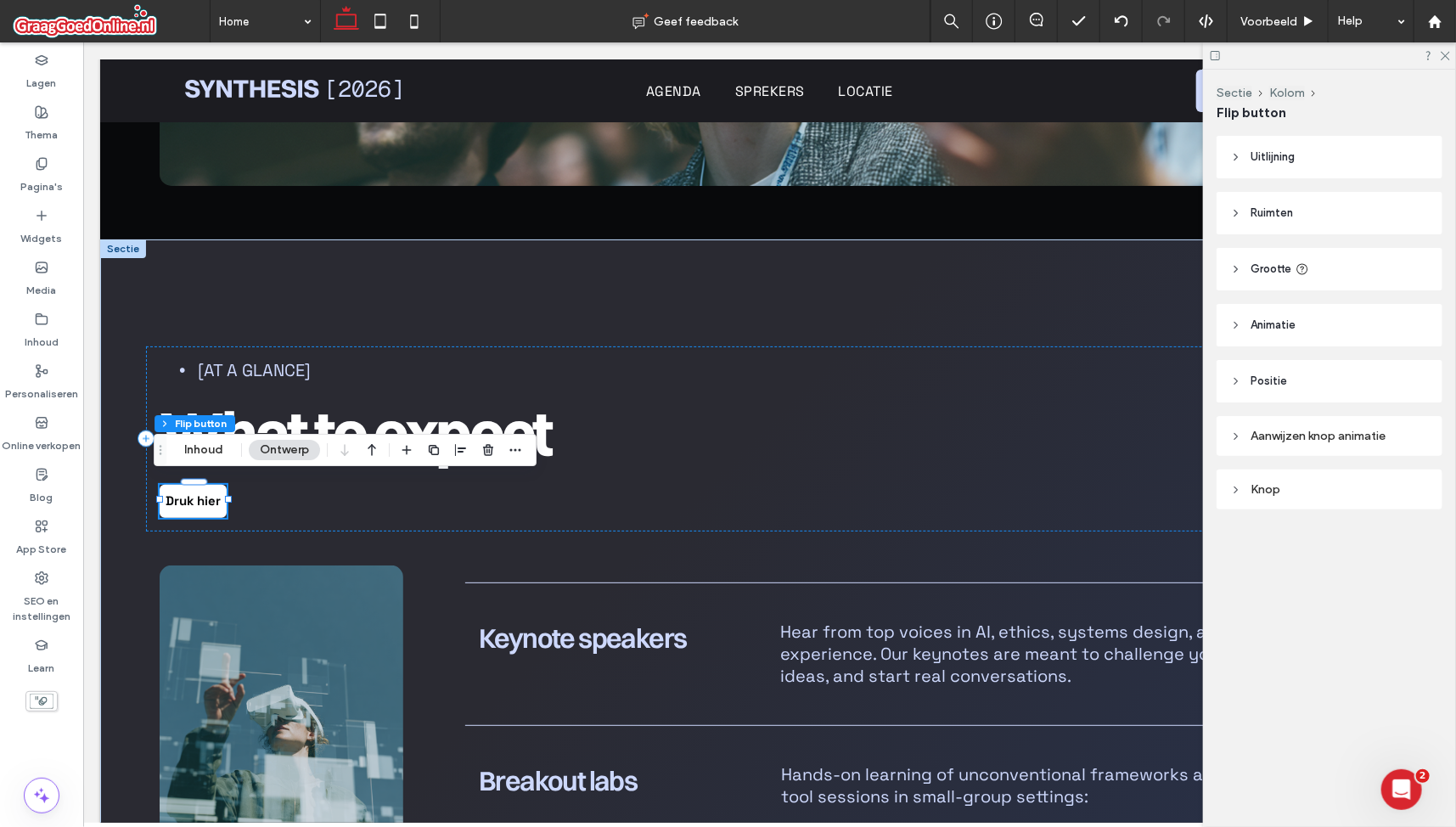
click at [1393, 494] on div "Knop" at bounding box center [1330, 490] width 198 height 14
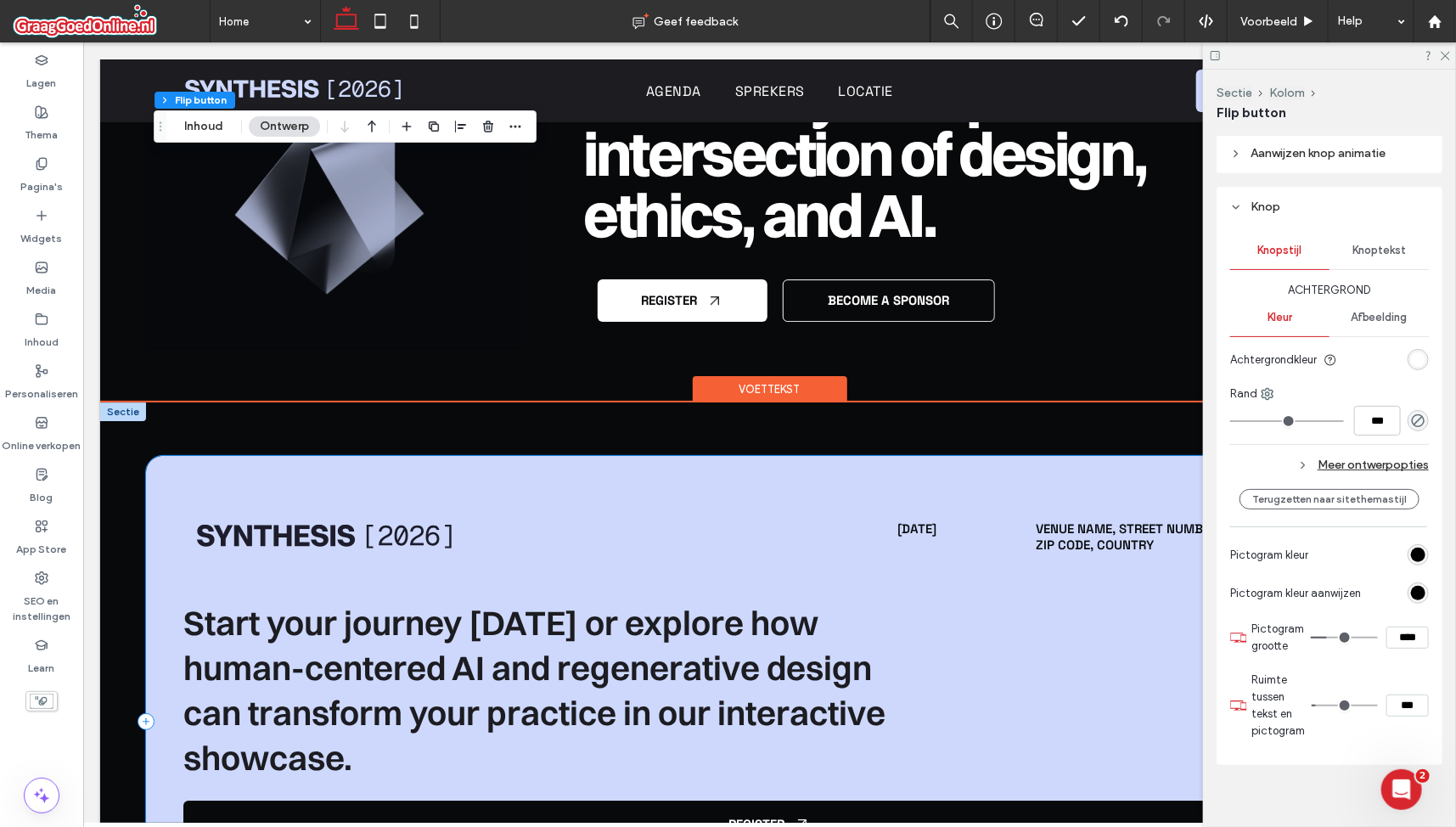
scroll to position [9623, 0]
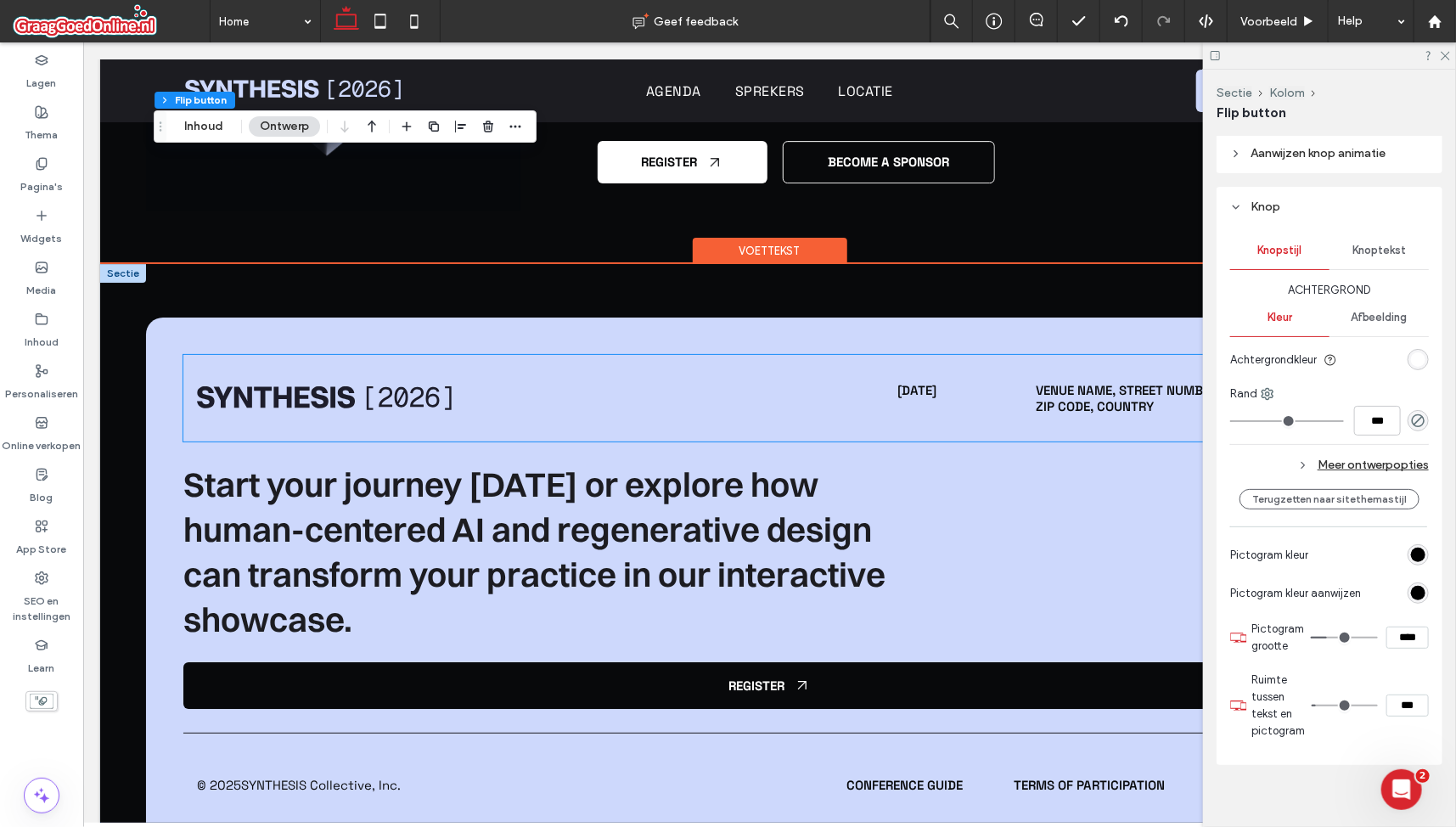
click at [501, 354] on div "May 6, 2026 Venue Name, Street Number, Street Name, Zip Code, Country" at bounding box center [768, 397] width 1172 height 87
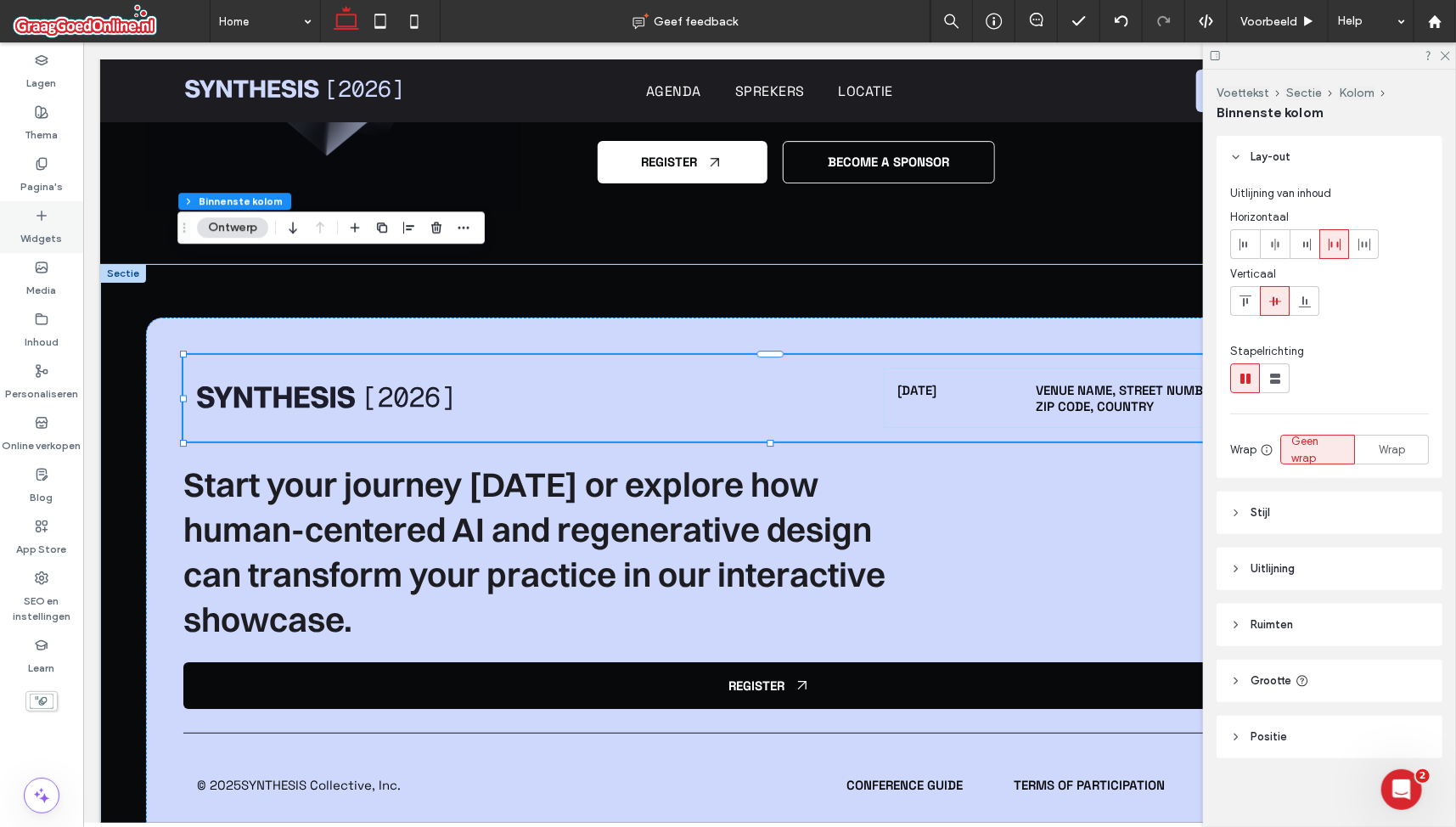
click at [56, 223] on label "Widgets" at bounding box center [42, 234] width 42 height 24
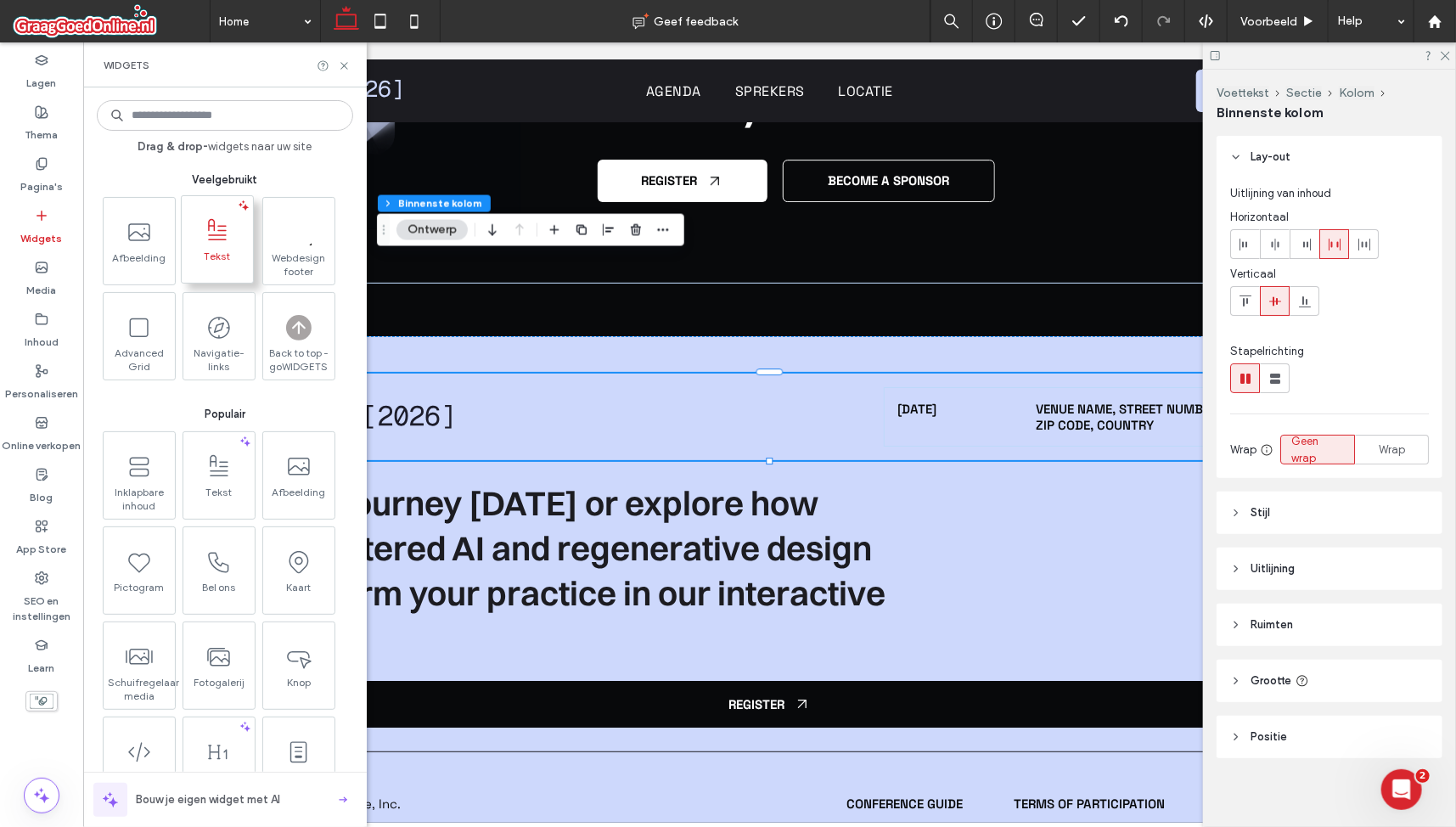
scroll to position [9620, 0]
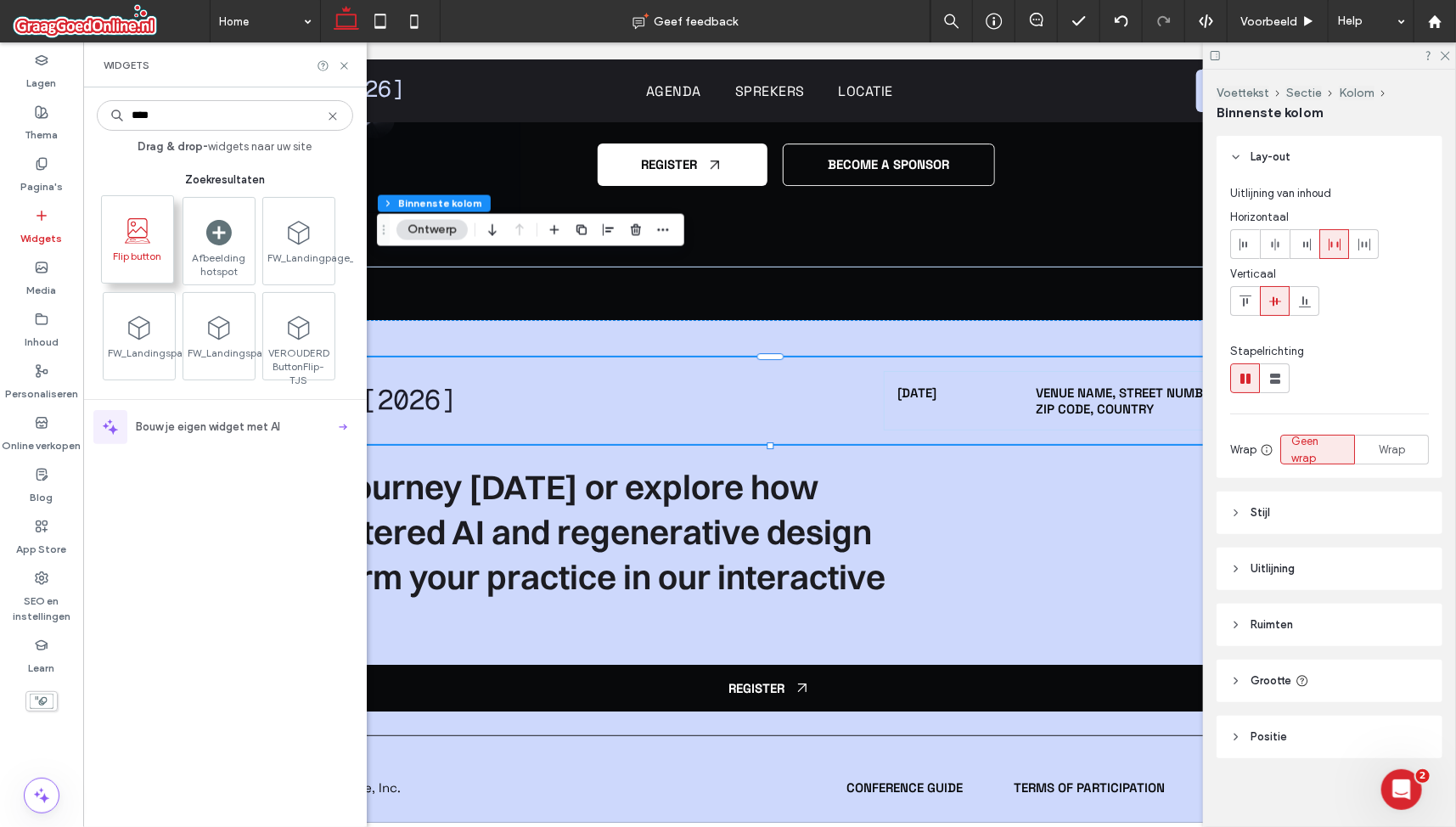
type input "****"
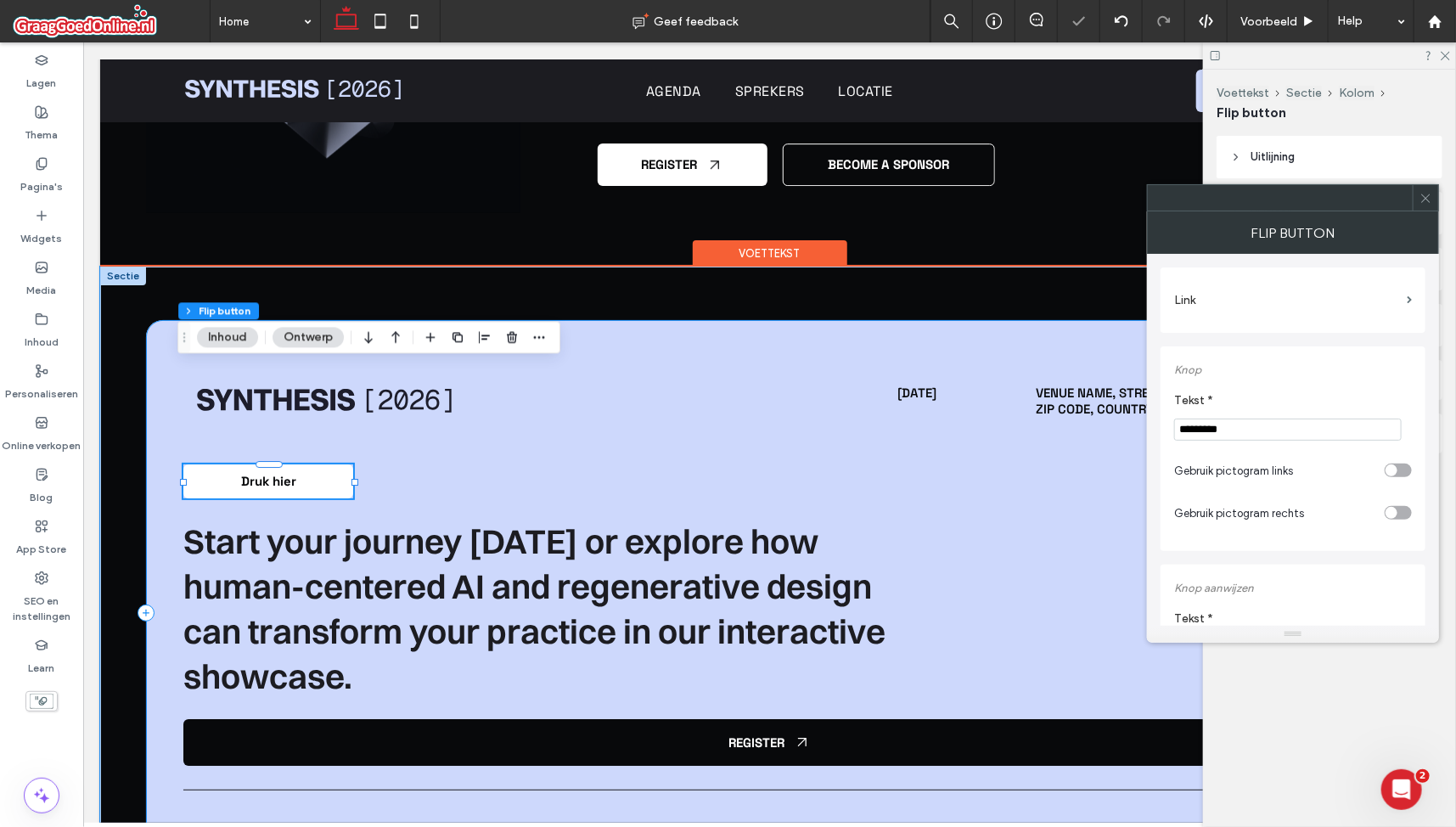
click at [417, 395] on div "May 6, 2026 Venue Name, Street Number, Street Name, Zip Code, Country Druk hier…" at bounding box center [768, 612] width 1247 height 586
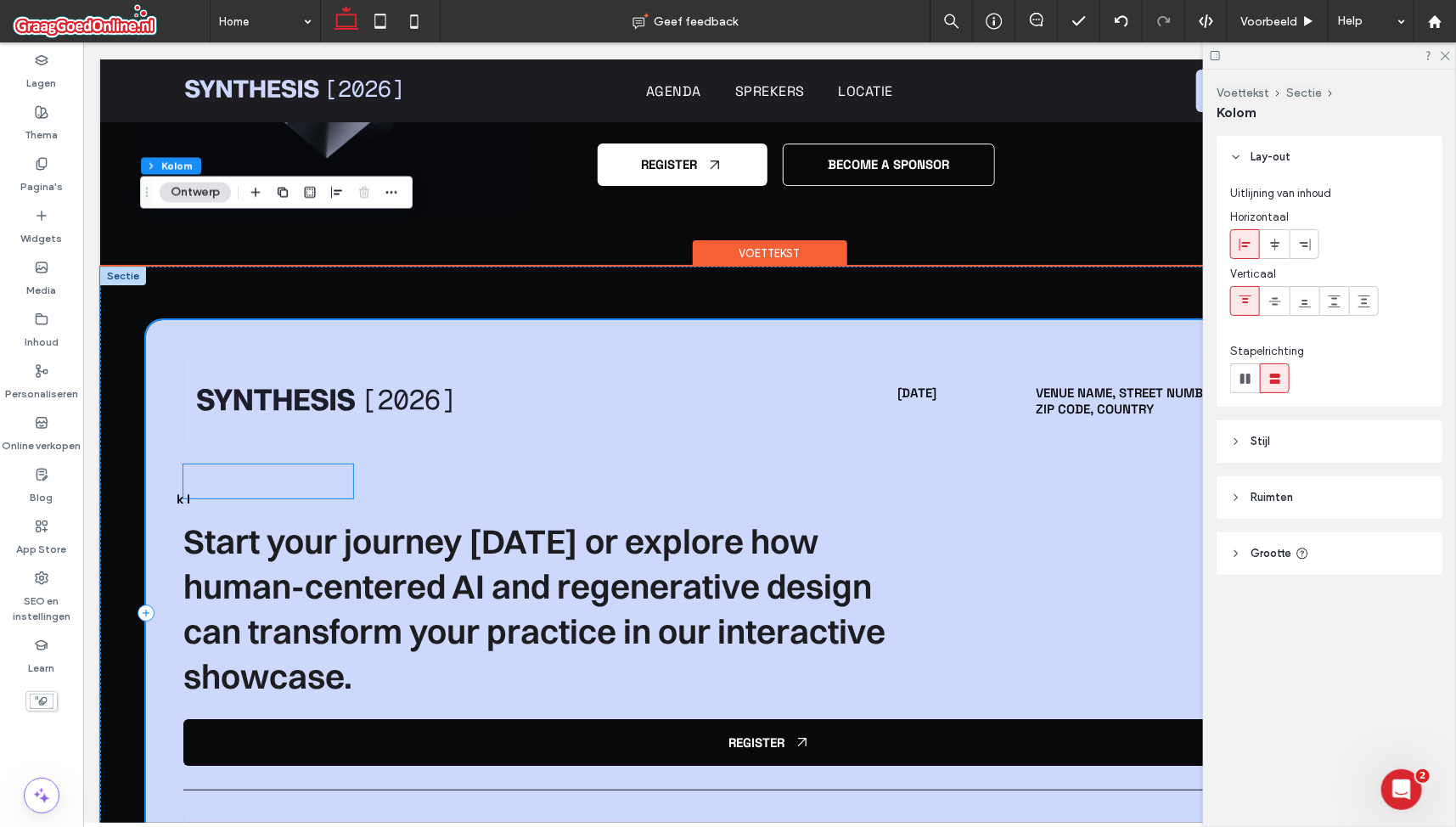
click at [326, 464] on link "Druk hier" at bounding box center [267, 481] width 170 height 34
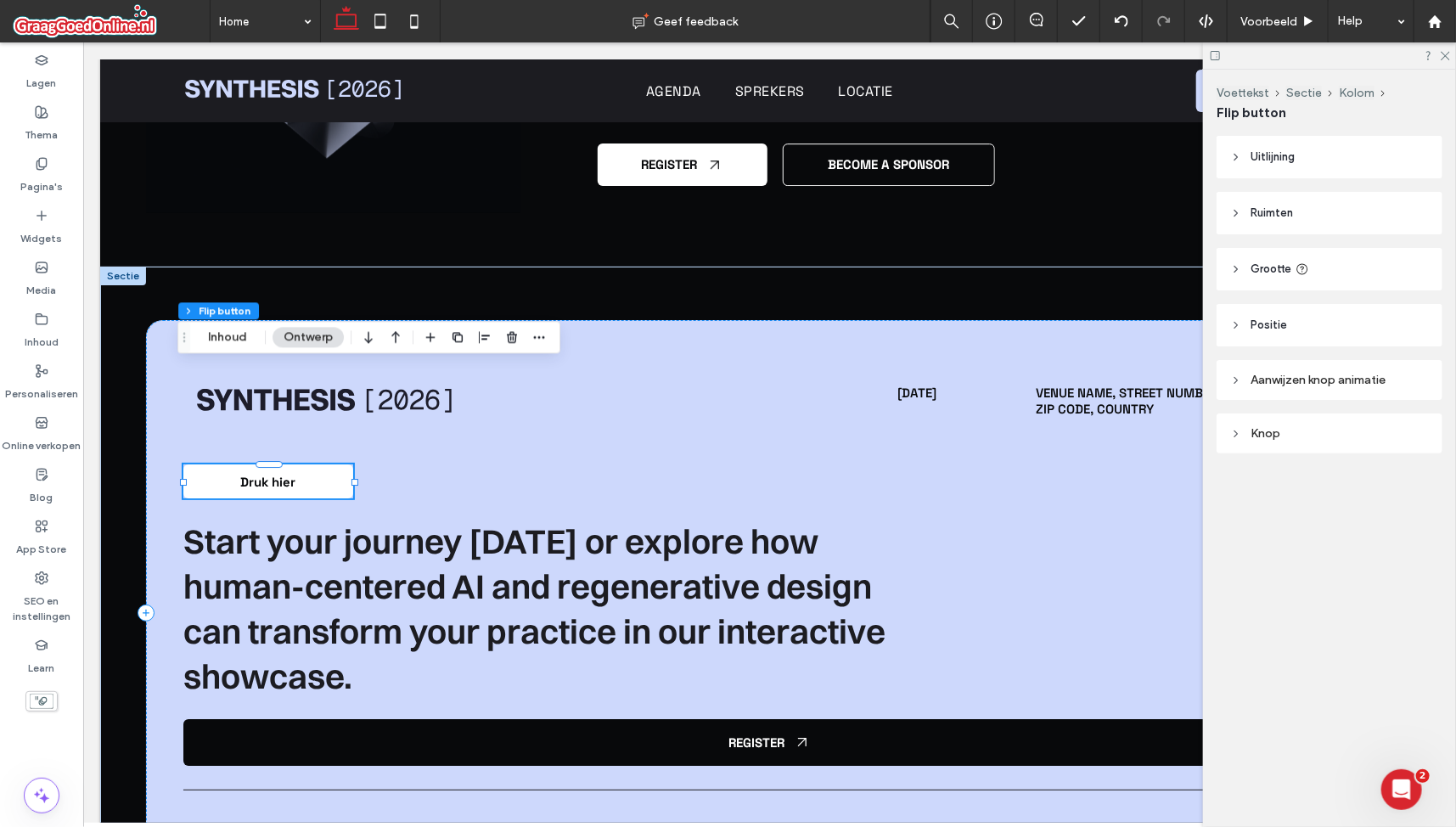
click at [1376, 431] on div "Knop" at bounding box center [1330, 434] width 198 height 14
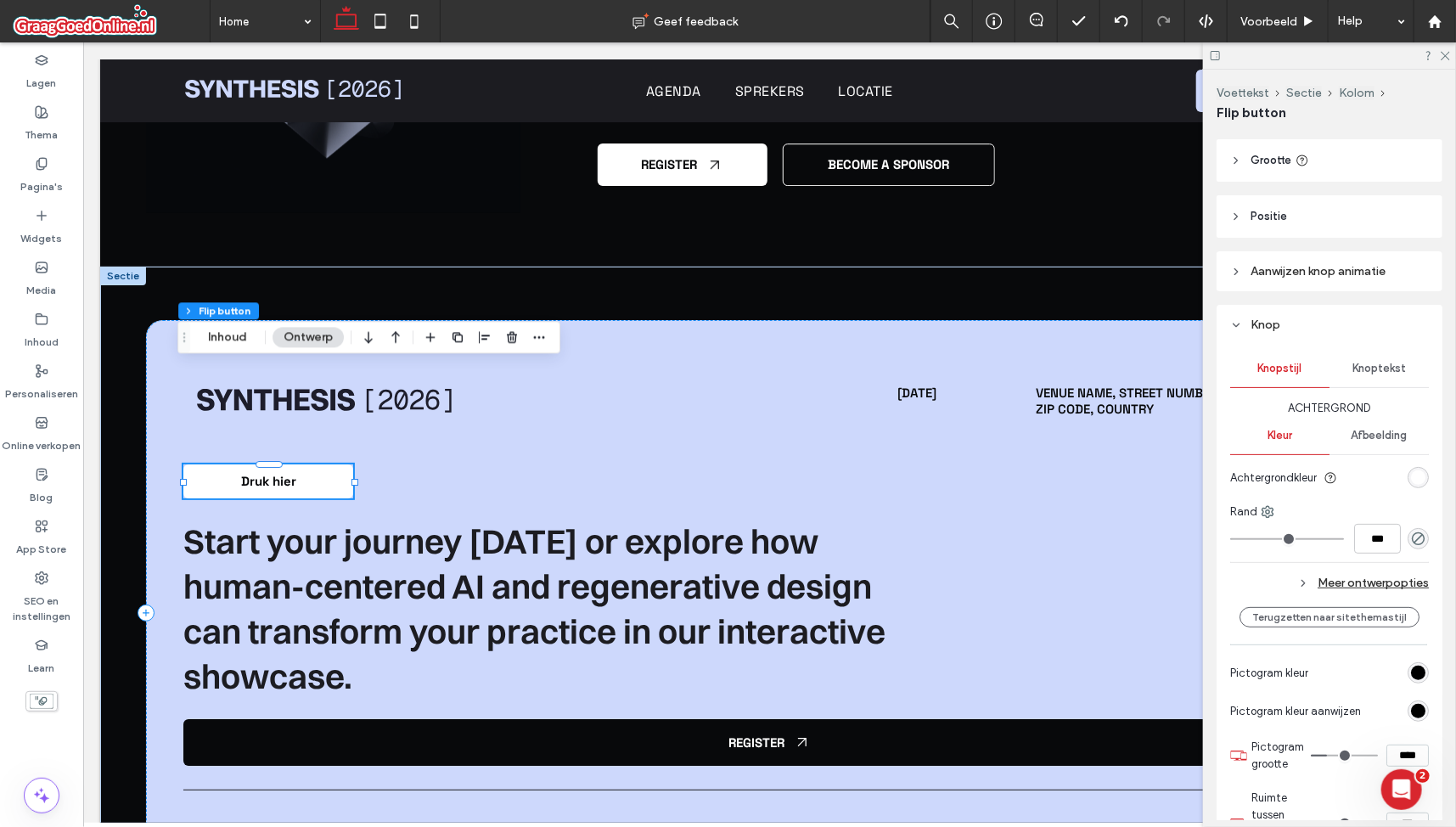
scroll to position [61, 0]
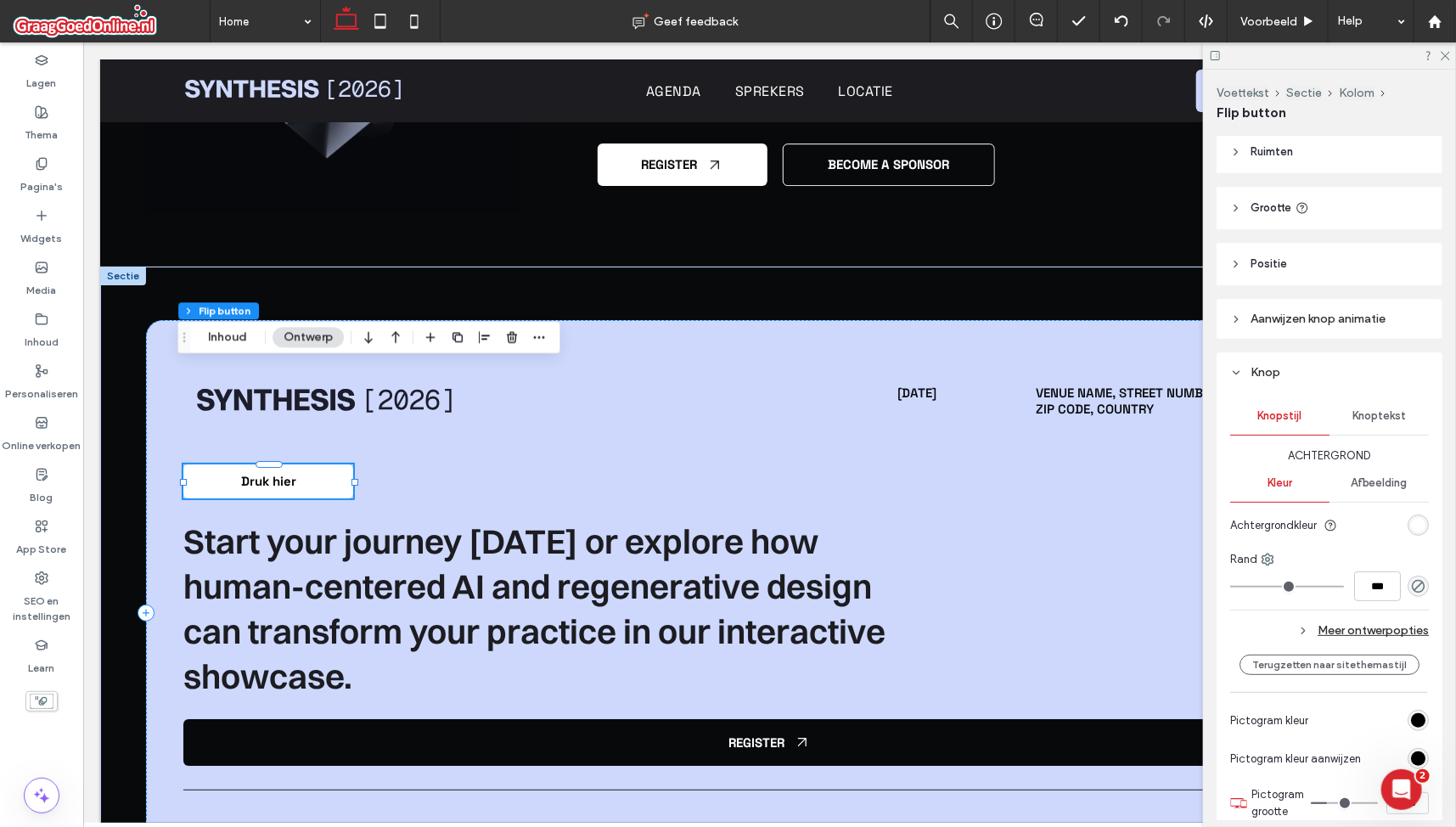
click at [1351, 302] on div "Aanwijzen knop animatie" at bounding box center [1329, 318] width 226 height 40
click at [1376, 320] on div "Aanwijzen knop animatie" at bounding box center [1330, 319] width 198 height 14
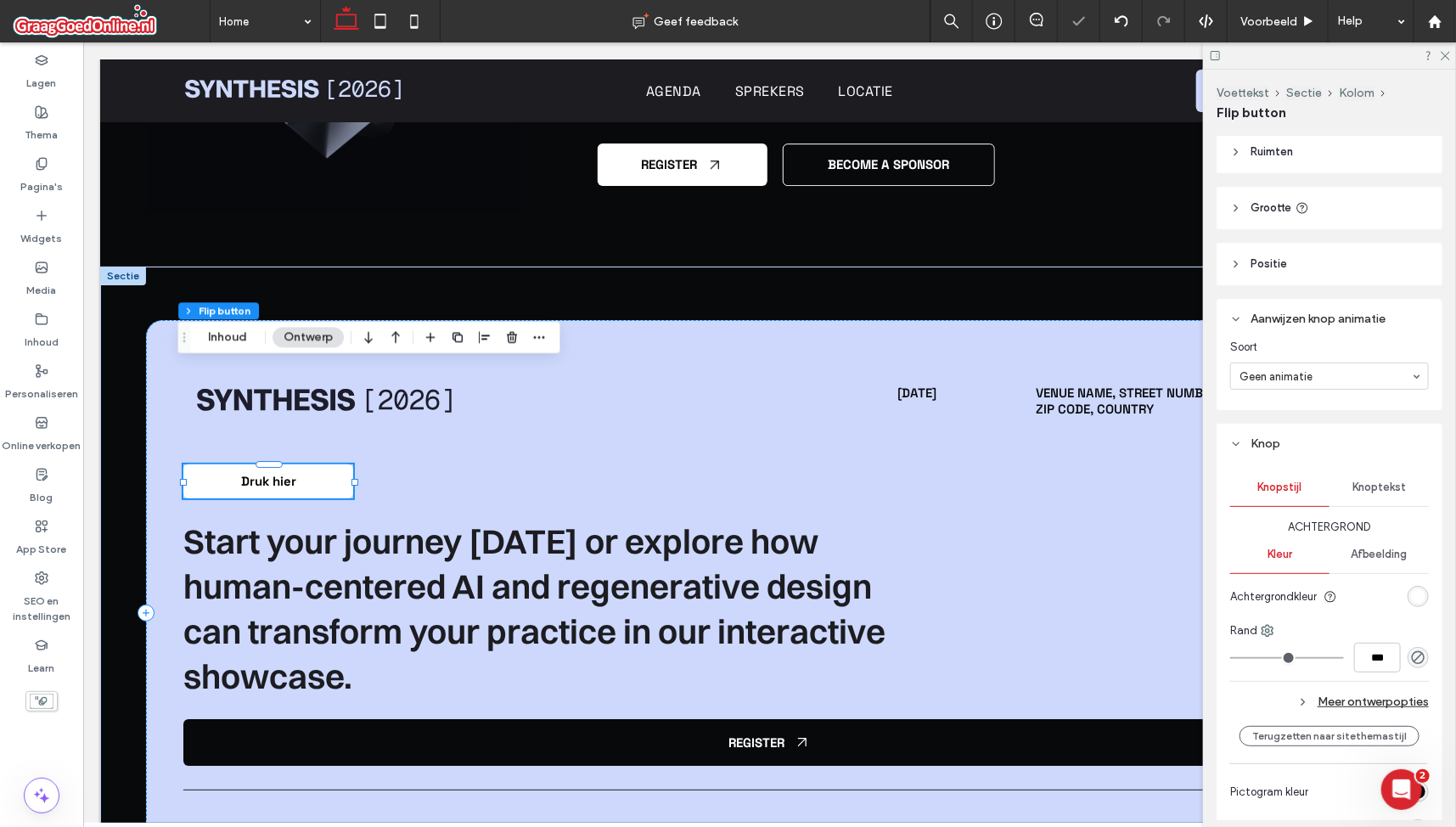
drag, startPoint x: 1323, startPoint y: 409, endPoint x: 1318, endPoint y: 394, distance: 15.8
drag, startPoint x: 1317, startPoint y: 382, endPoint x: 1317, endPoint y: 412, distance: 30.0
click at [1317, 383] on div at bounding box center [1330, 376] width 197 height 26
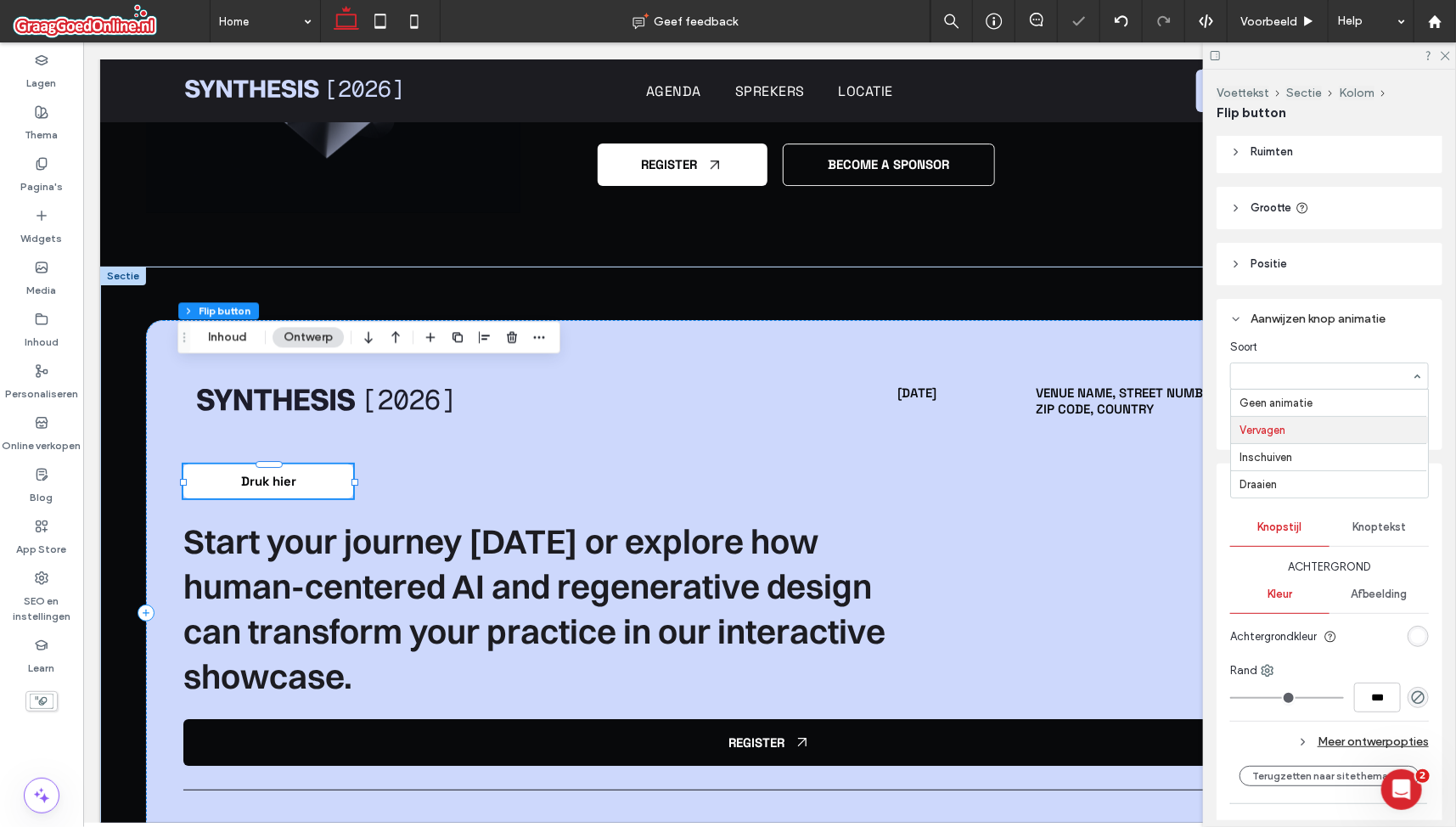
click at [1317, 378] on input at bounding box center [1326, 376] width 172 height 12
